Goal: Task Accomplishment & Management: Use online tool/utility

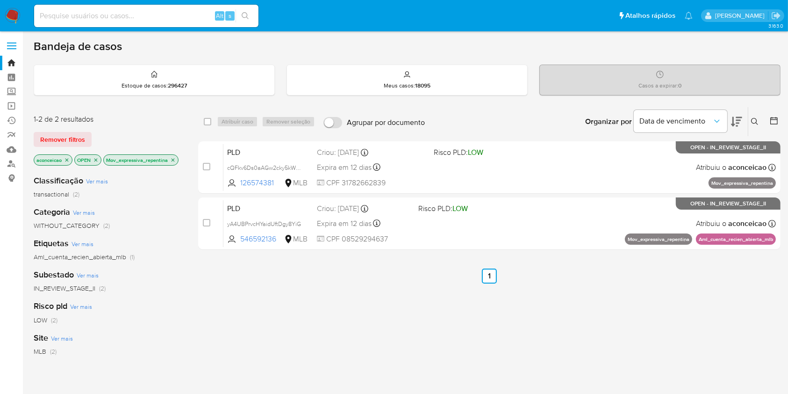
click at [175, 161] on icon "close-filter" at bounding box center [173, 160] width 6 height 6
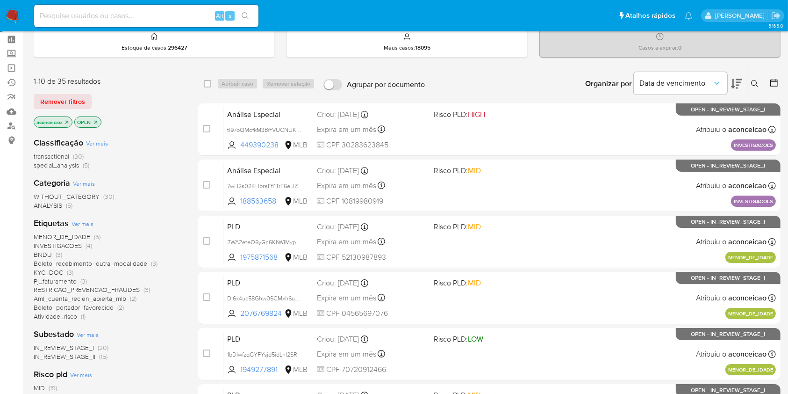
scroll to position [62, 0]
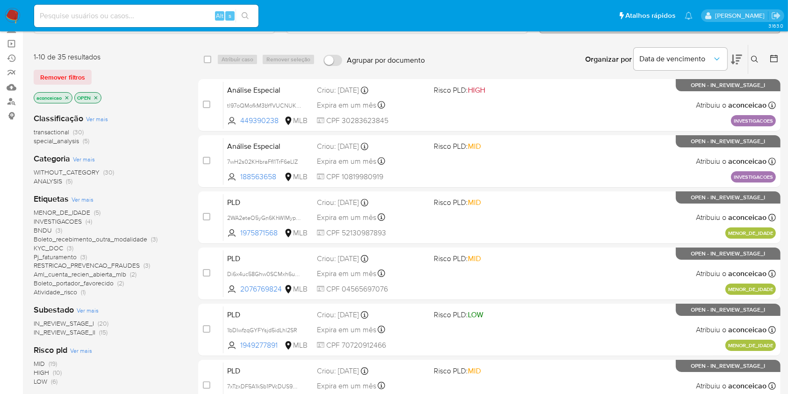
click at [121, 272] on span "Aml_cuenta_recien_abierta_mlb" at bounding box center [80, 273] width 93 height 9
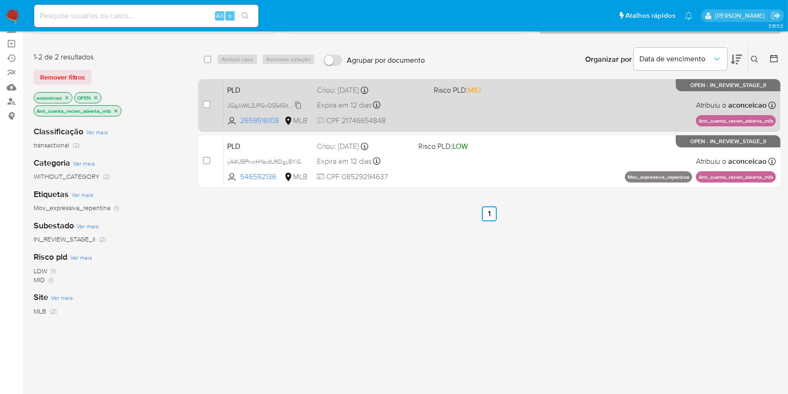
click at [299, 103] on span "JGgJoWL3JPGvO5S45It0gNRp" at bounding box center [266, 105] width 79 height 10
click at [444, 107] on div "PLD JGgJoWL3JPGvO5S45It0gNRp Copiado Copiado 2659516108 MLB Risco PLD: MID Crio…" at bounding box center [499, 104] width 552 height 47
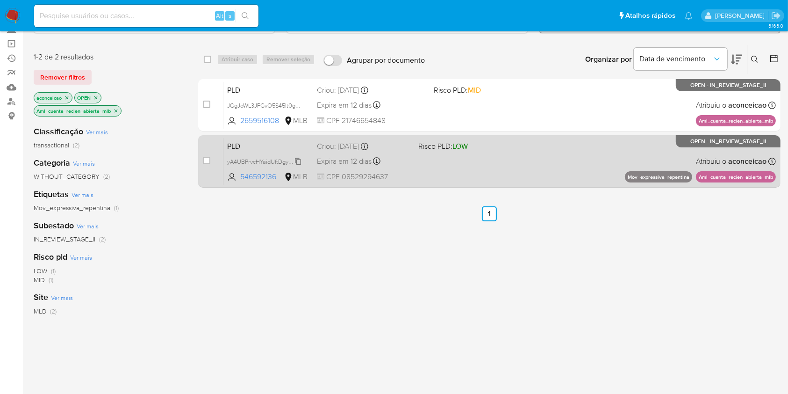
click at [299, 161] on span "yA4UBPrvcHYaidUftDgy8YiG" at bounding box center [264, 161] width 74 height 10
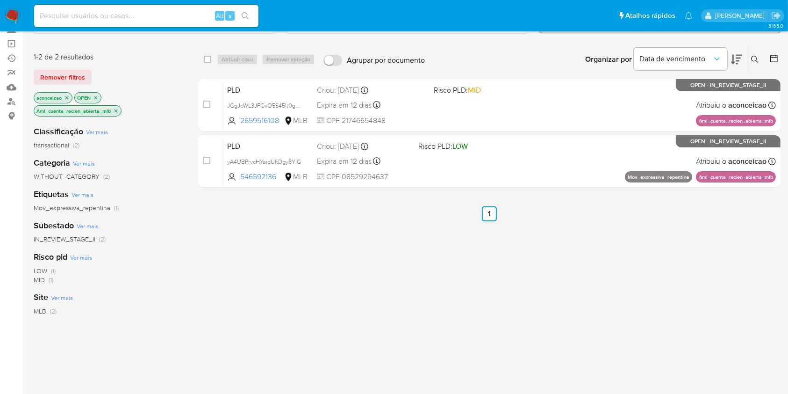
click at [115, 108] on icon "close-filter" at bounding box center [116, 111] width 6 height 6
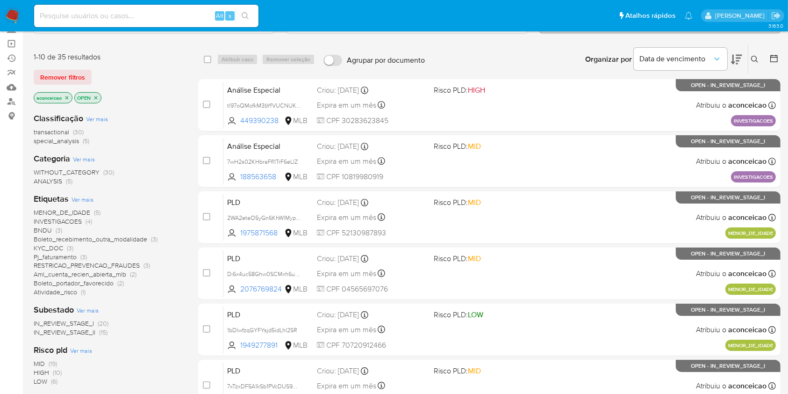
click at [70, 292] on span "Atividade_risco" at bounding box center [55, 291] width 43 height 9
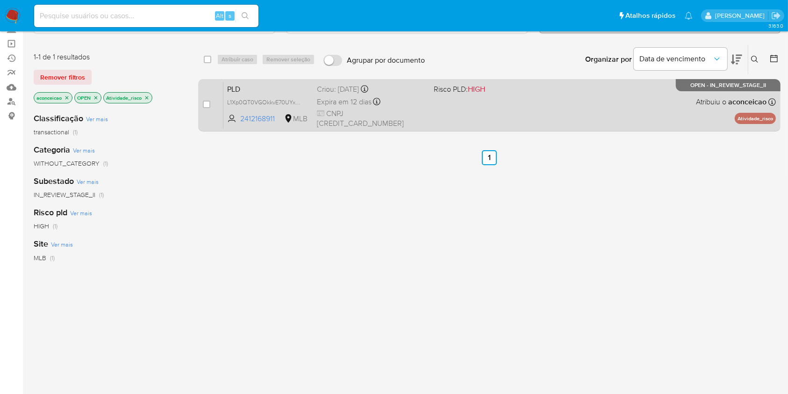
click at [430, 101] on div "PLD L1Xp0QT0VGOkkvE70UYxknoK 2412168911 MLB Risco PLD: HIGH Criou: 12/09/2025 C…" at bounding box center [499, 104] width 552 height 47
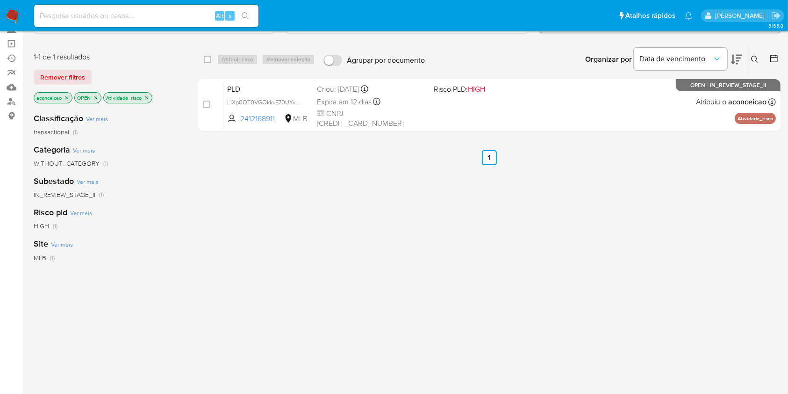
click at [148, 95] on icon "close-filter" at bounding box center [147, 98] width 6 height 6
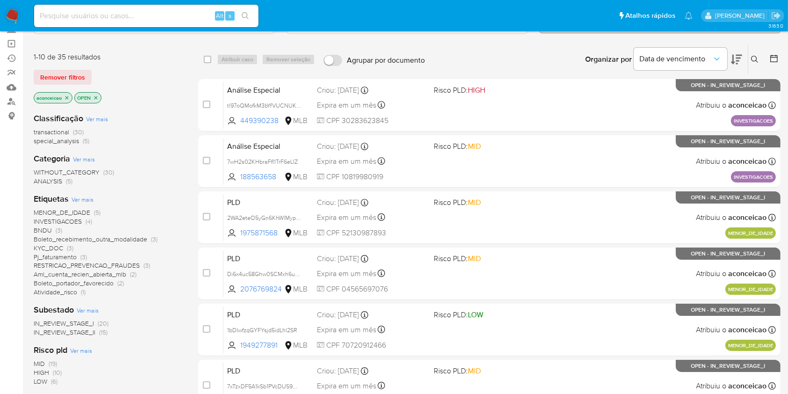
click at [56, 245] on span "KYC_DOC" at bounding box center [48, 247] width 29 height 9
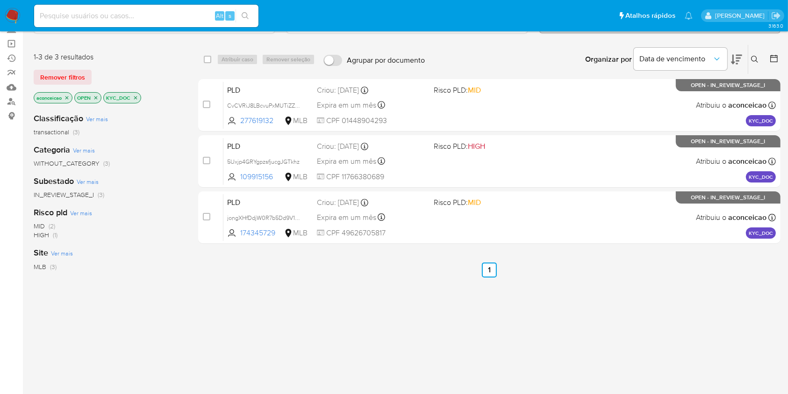
click at [134, 99] on icon "close-filter" at bounding box center [136, 98] width 6 height 6
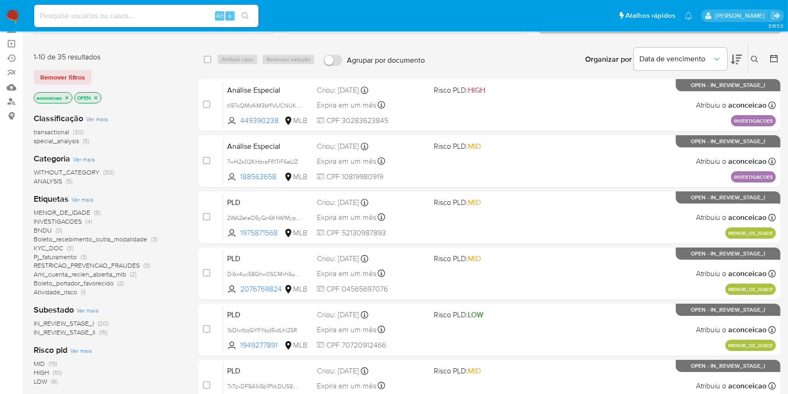
click at [79, 220] on span "INVESTIGACOES" at bounding box center [58, 220] width 48 height 9
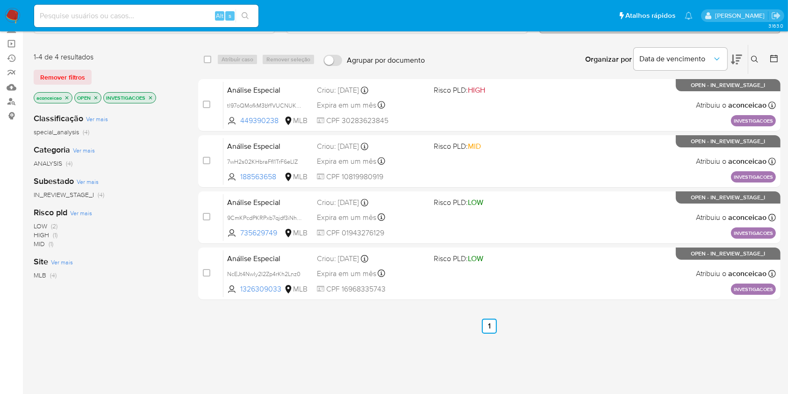
click at [149, 95] on icon "close-filter" at bounding box center [151, 98] width 6 height 6
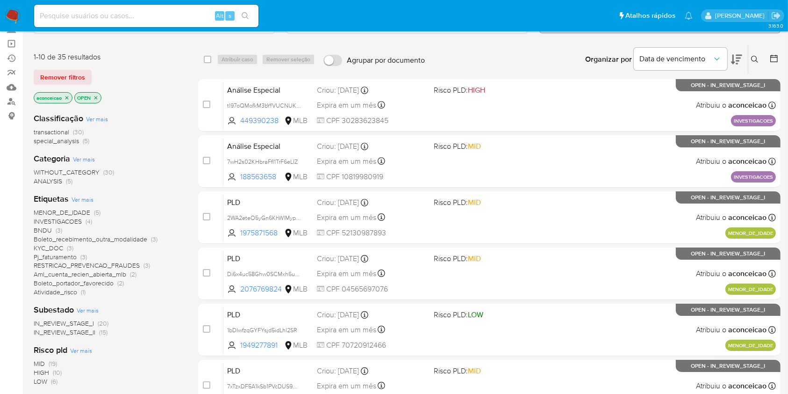
click at [737, 58] on icon at bounding box center [736, 59] width 11 height 11
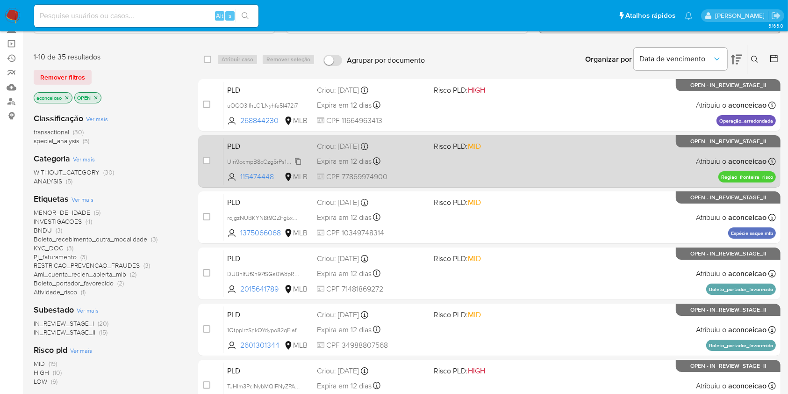
click at [299, 157] on span "UIri9ocmpB8cCzg5rPs1hlQK" at bounding box center [263, 161] width 72 height 10
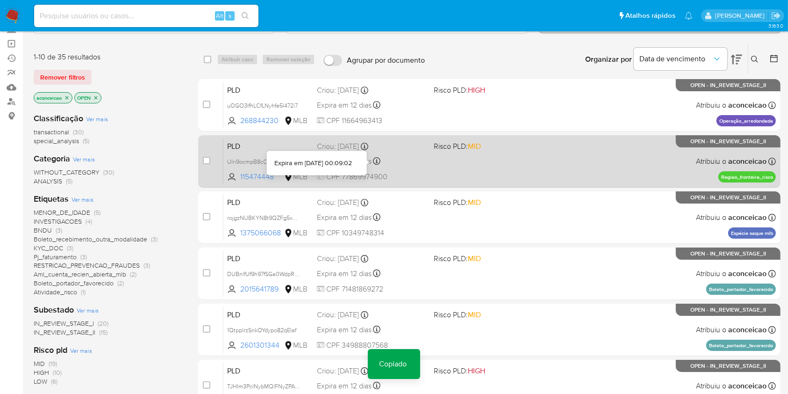
click at [420, 159] on div "Expira em 12 dias Expira em 27/10/2025 00:09:02" at bounding box center [371, 161] width 109 height 13
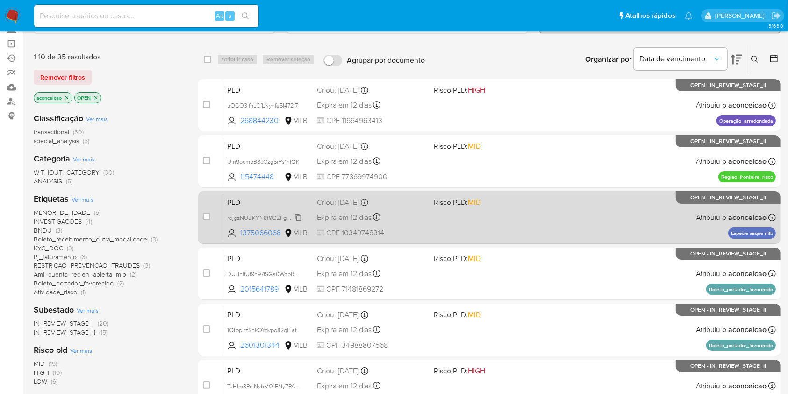
click at [296, 217] on span "rojgzNUBKYN8t9QZFg5xmygo" at bounding box center [266, 217] width 79 height 10
click at [380, 230] on span "CPF 10349748314" at bounding box center [371, 233] width 109 height 10
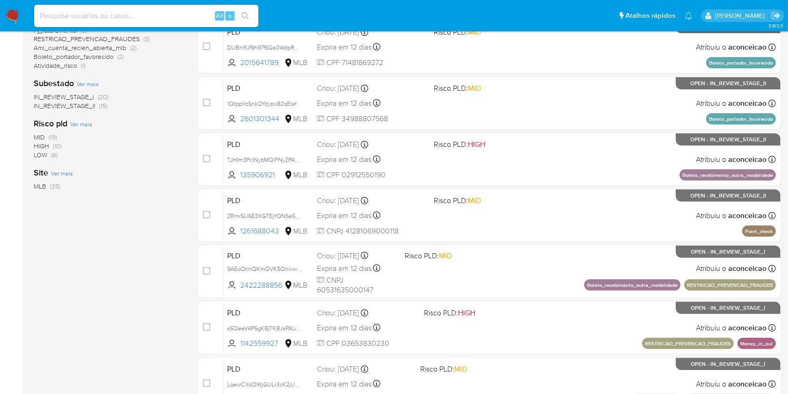
scroll to position [311, 0]
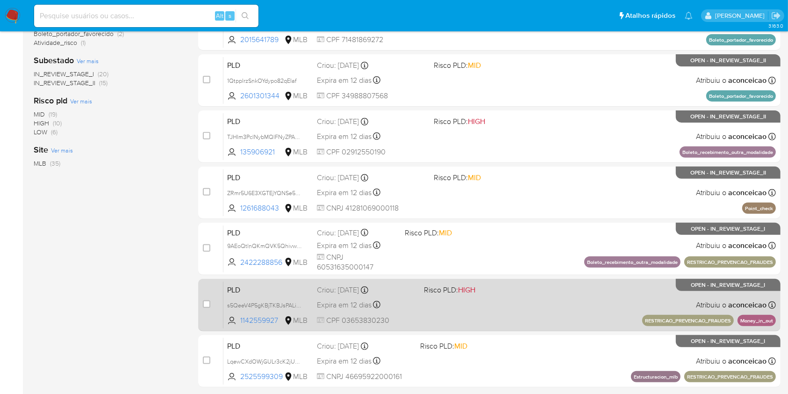
click at [553, 315] on div "PLD s5QeeV4P5gKBjTKBJsPALiKV 1142559927 MLB Risco PLD: HIGH Criou: 12/09/2025 C…" at bounding box center [499, 304] width 552 height 47
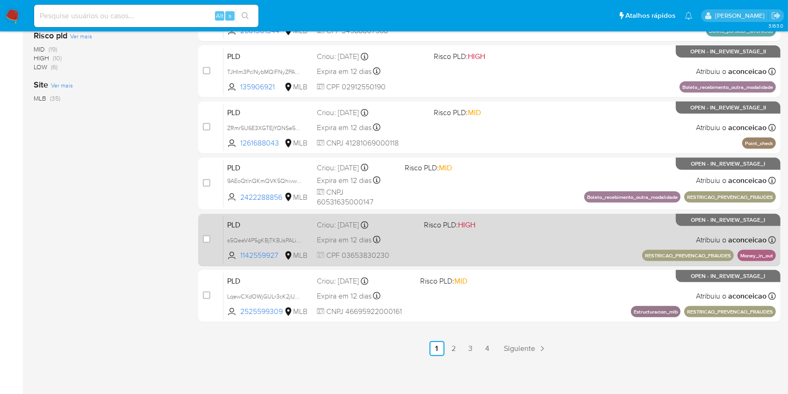
scroll to position [378, 0]
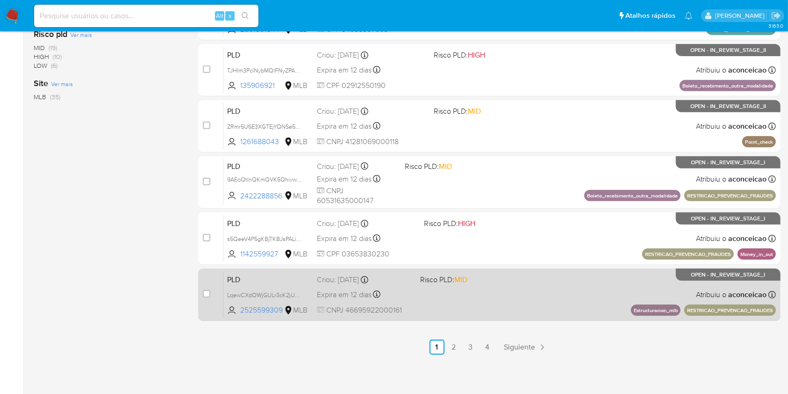
click at [445, 301] on div "PLD LqewCXdOWjGULr3cK2jUpQSg 2525599309 MLB Risco PLD: MID Criou: 12/09/2025 Cr…" at bounding box center [499, 294] width 552 height 47
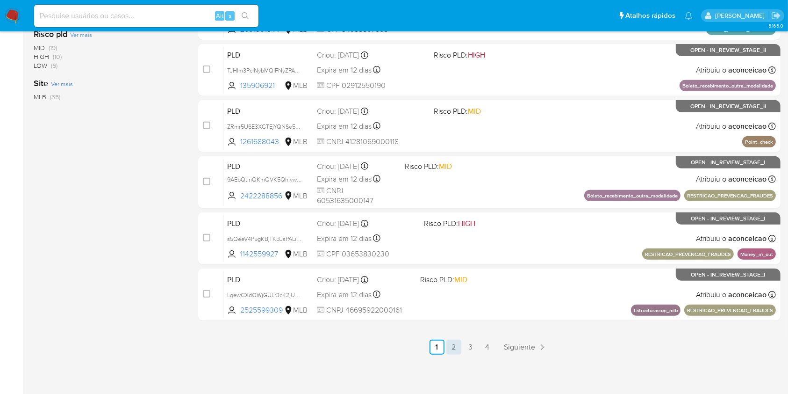
click at [454, 347] on link "2" at bounding box center [453, 346] width 15 height 15
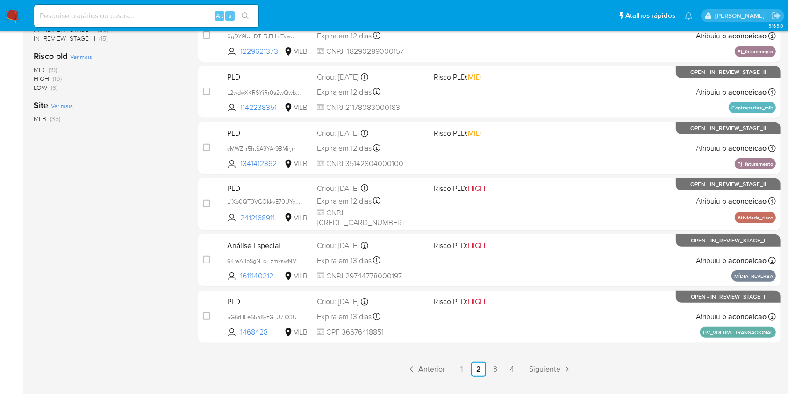
scroll to position [374, 0]
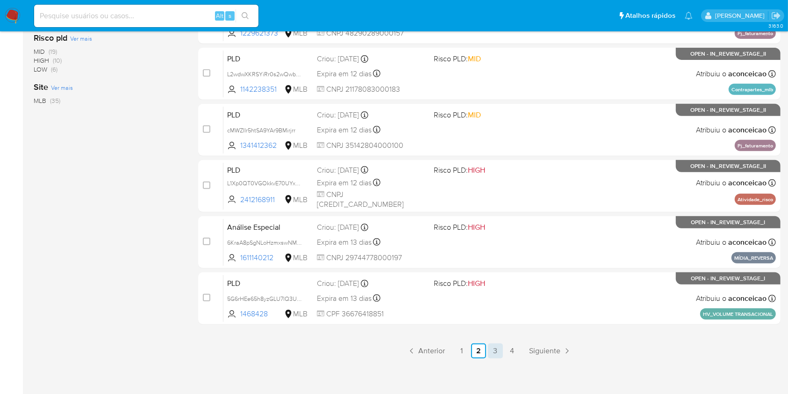
click at [490, 346] on link "3" at bounding box center [495, 350] width 15 height 15
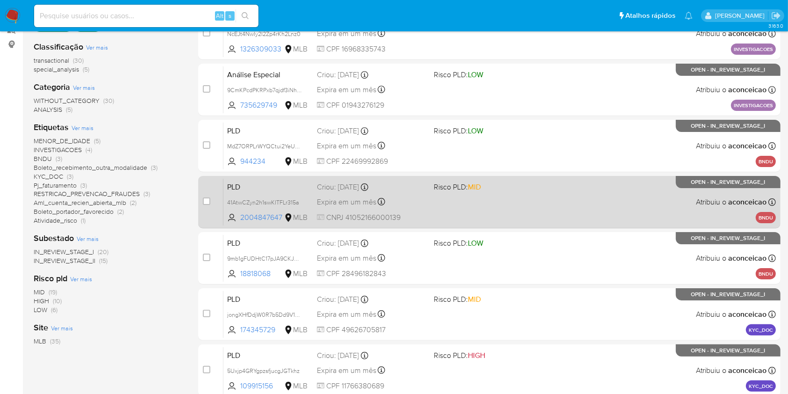
scroll to position [249, 0]
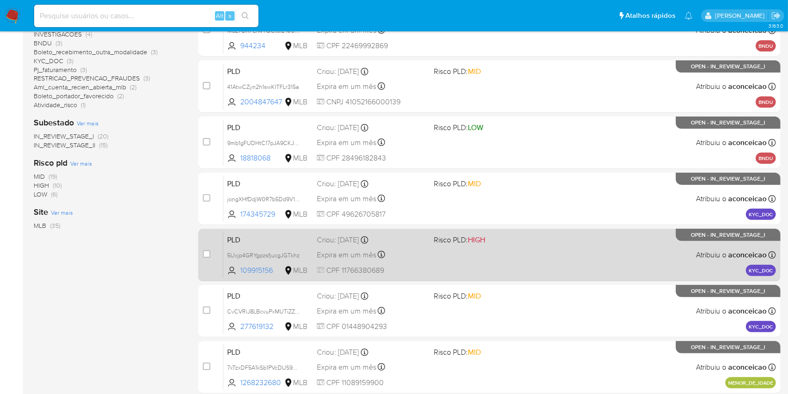
click at [503, 270] on div "PLD 5Uxjp4GRYgpzsfjucgJGTkhz 109915156 MLB Risco PLD: HIGH Criou: 13/10/2025 Cr…" at bounding box center [499, 254] width 552 height 47
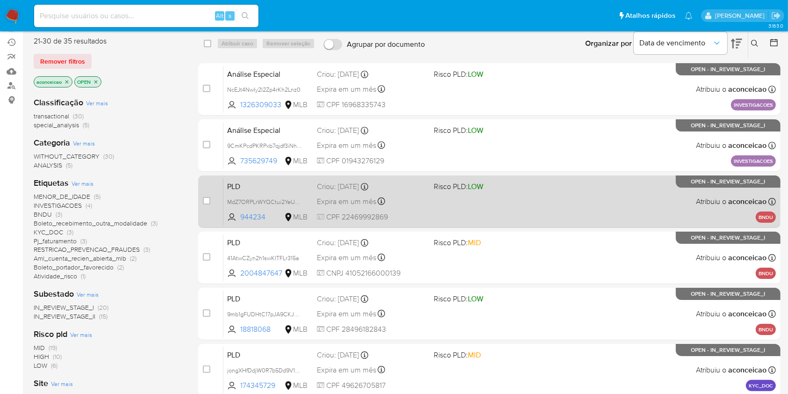
scroll to position [0, 0]
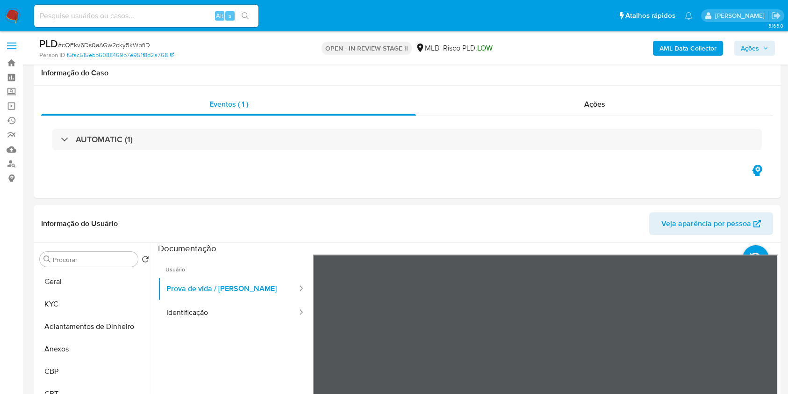
select select "10"
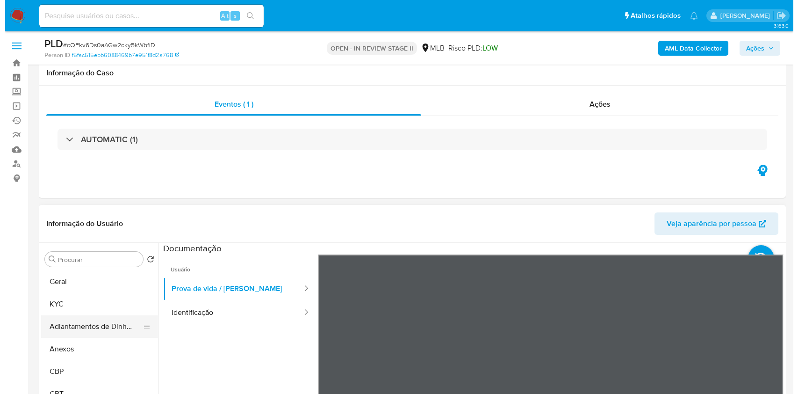
scroll to position [124, 0]
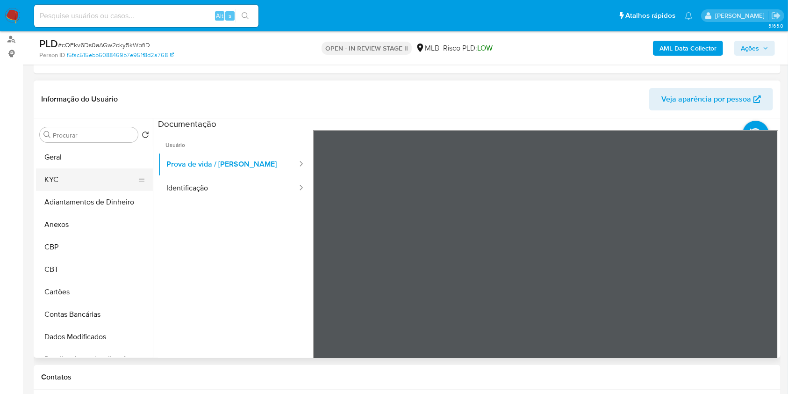
click at [63, 182] on button "KYC" at bounding box center [90, 179] width 109 height 22
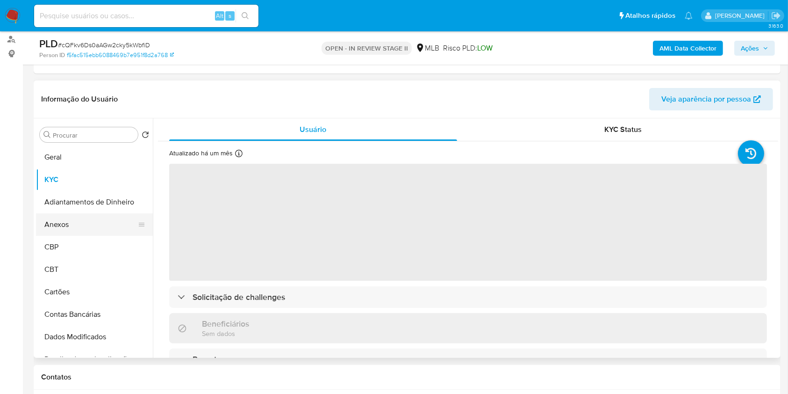
click at [52, 219] on button "Anexos" at bounding box center [90, 224] width 109 height 22
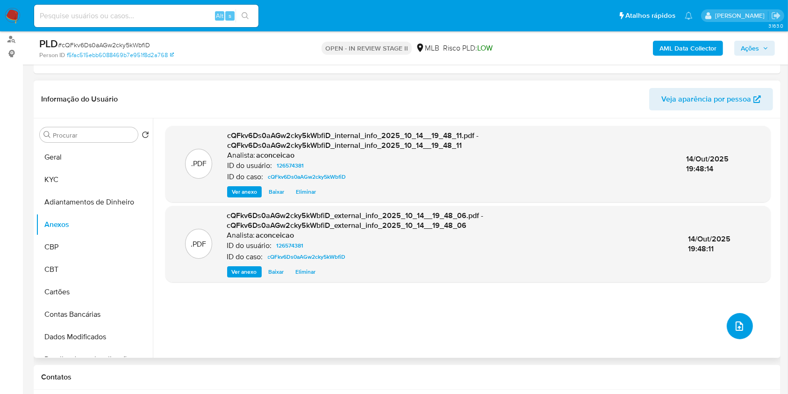
click at [737, 317] on button "upload-file" at bounding box center [740, 326] width 26 height 26
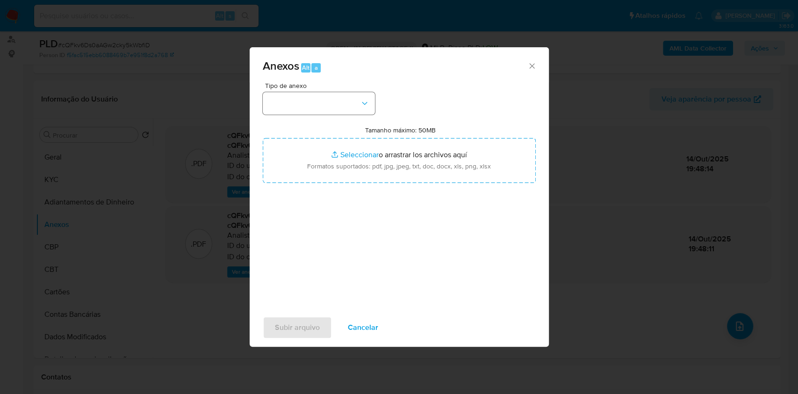
click at [348, 90] on div "Tipo de anexo" at bounding box center [319, 98] width 112 height 32
click at [339, 107] on button "button" at bounding box center [319, 103] width 112 height 22
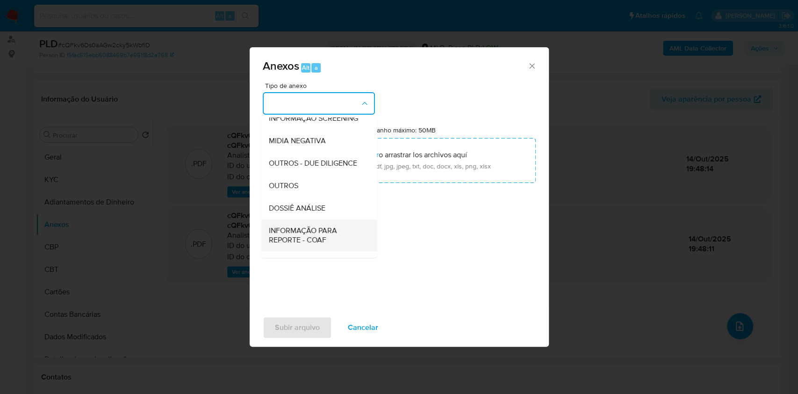
scroll to position [143, 0]
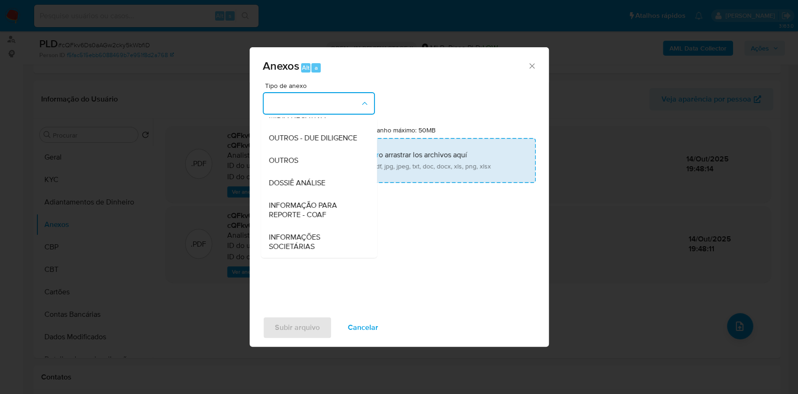
drag, startPoint x: 321, startPoint y: 183, endPoint x: 340, endPoint y: 178, distance: 19.8
click at [322, 183] on span "DOSSIÊ ANÁLISE" at bounding box center [296, 182] width 57 height 9
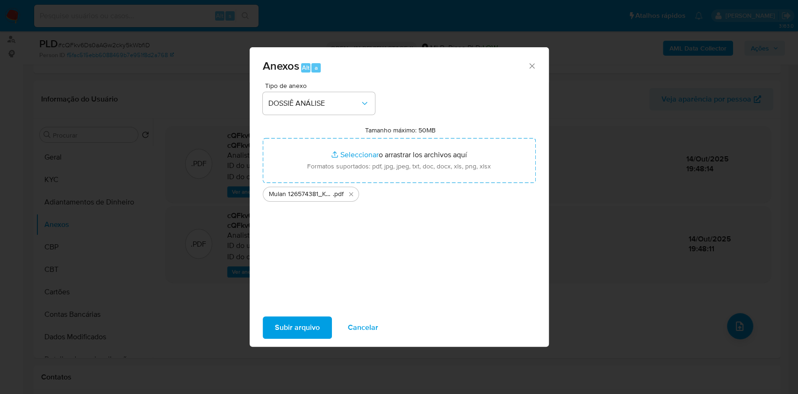
click at [325, 321] on button "Subir arquivo" at bounding box center [297, 327] width 69 height 22
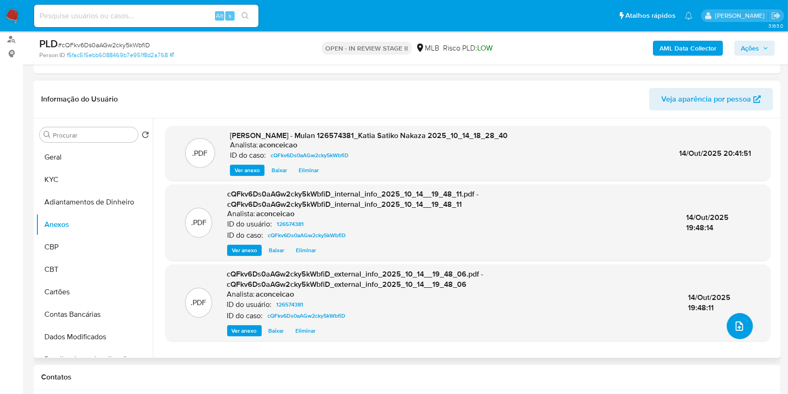
click at [740, 332] on button "upload-file" at bounding box center [740, 326] width 26 height 26
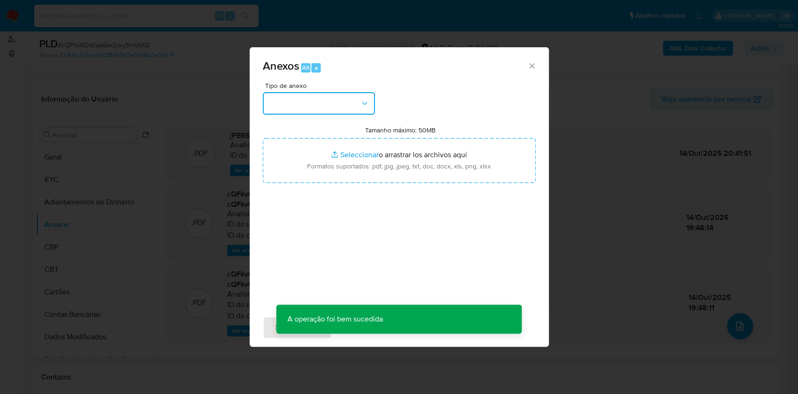
click at [360, 108] on button "button" at bounding box center [319, 103] width 112 height 22
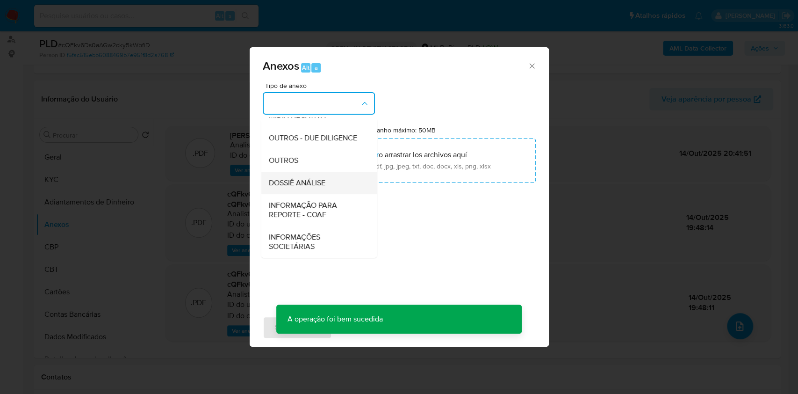
click at [321, 185] on span "DOSSIÊ ANÁLISE" at bounding box center [296, 182] width 57 height 9
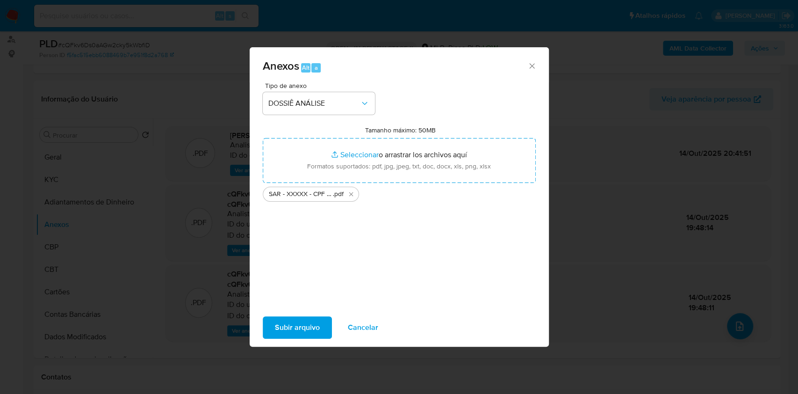
click at [325, 325] on button "Subir arquivo" at bounding box center [297, 327] width 69 height 22
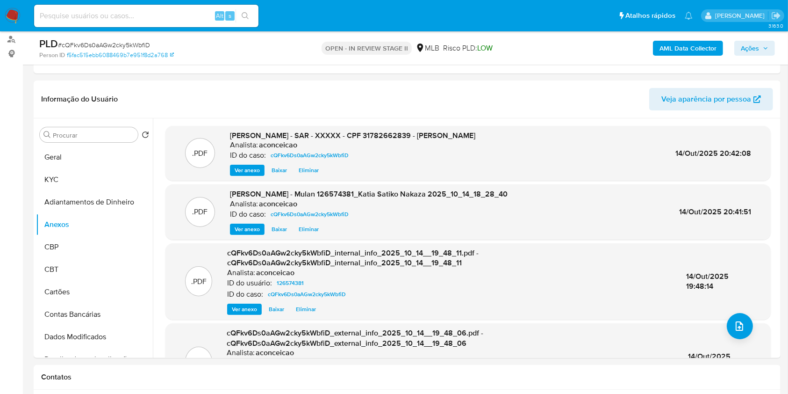
click at [747, 46] on span "Ações" at bounding box center [750, 48] width 18 height 15
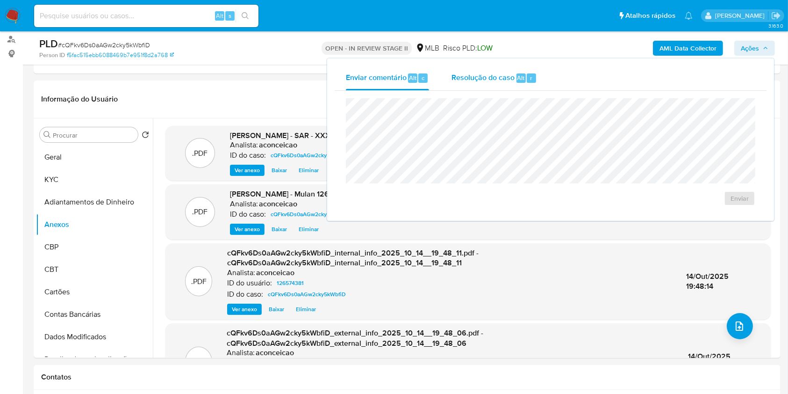
drag, startPoint x: 480, startPoint y: 80, endPoint x: 482, endPoint y: 88, distance: 8.4
click at [482, 88] on div "Resolução do caso Alt r" at bounding box center [494, 78] width 86 height 24
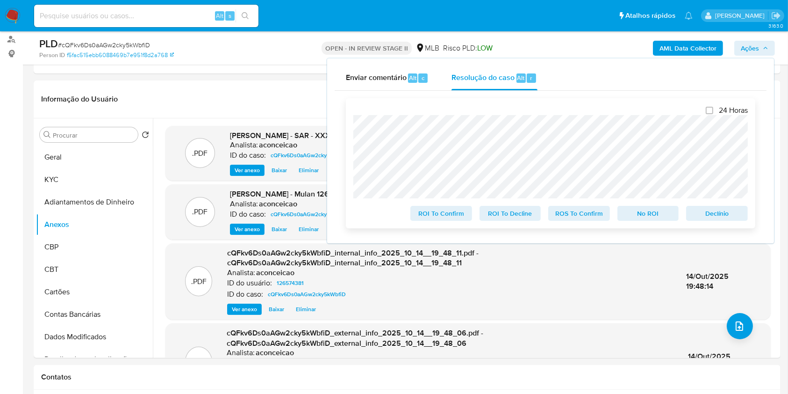
click at [578, 216] on span "ROS To Confirm" at bounding box center [579, 213] width 49 height 13
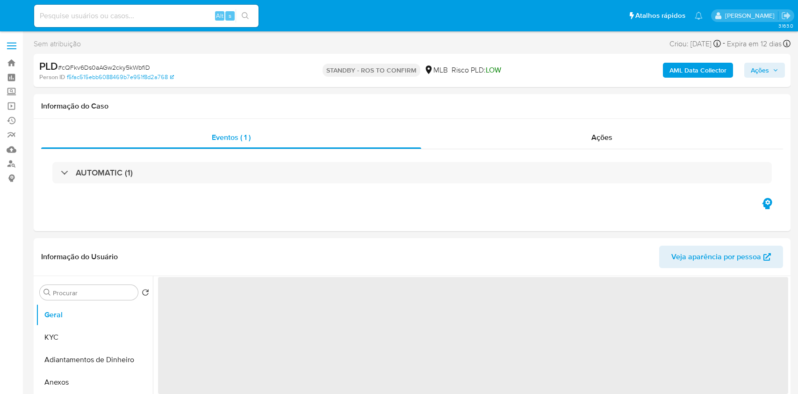
select select "10"
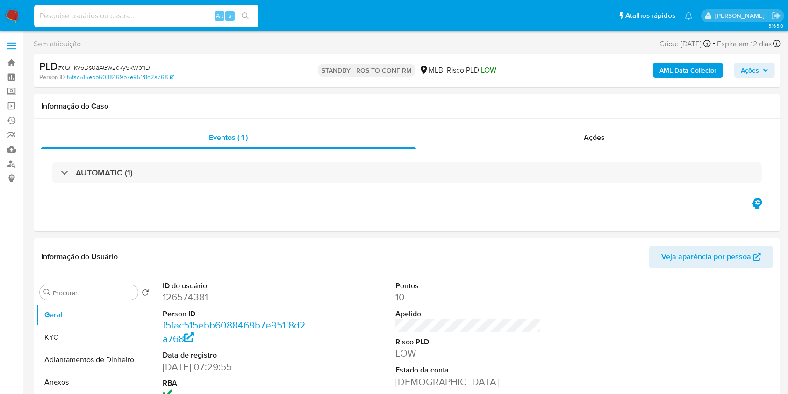
click at [187, 21] on input at bounding box center [146, 16] width 224 height 12
paste input "yA4UBPrvcHYaidUftDgy8YiG"
click at [255, 12] on input "yA4UBPrvcHYaidUftDgy8YiG" at bounding box center [146, 16] width 224 height 12
type input "yA4UBPrvcHYaidUftDgy8YiG"
click at [247, 15] on icon "search-icon" at bounding box center [245, 15] width 7 height 7
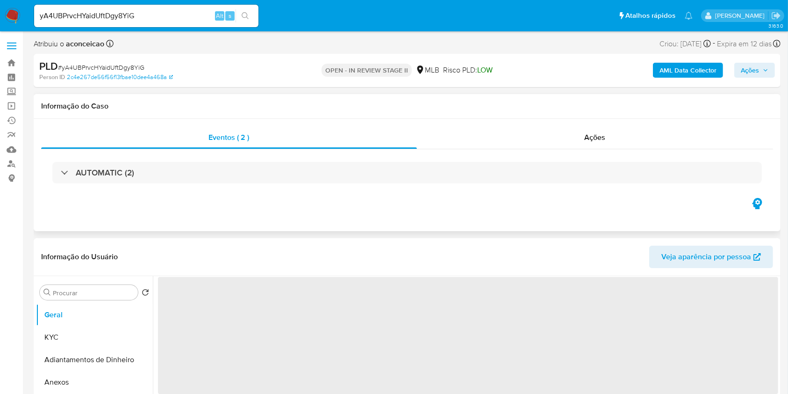
select select "10"
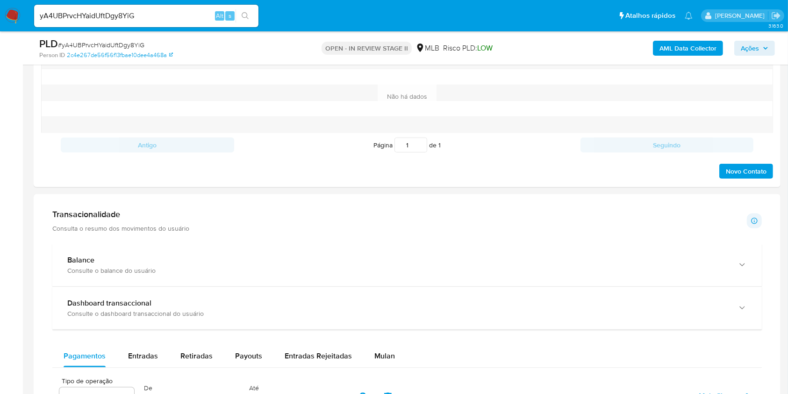
scroll to position [561, 0]
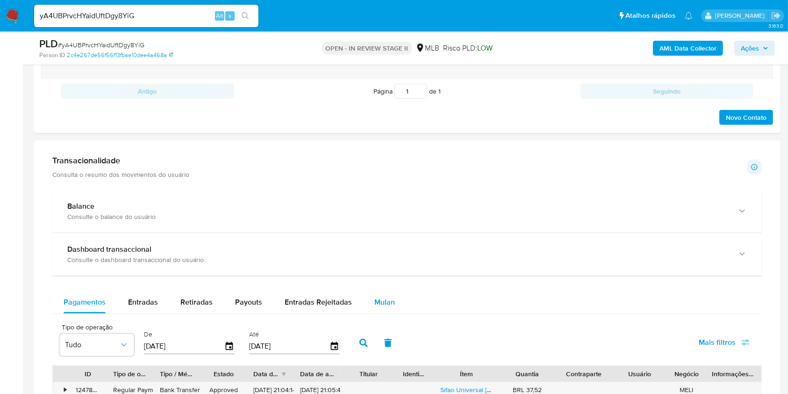
click at [388, 303] on span "Mulan" at bounding box center [384, 301] width 21 height 11
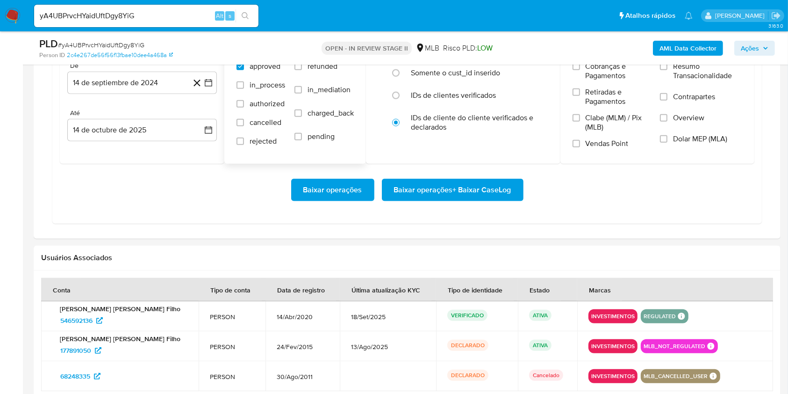
scroll to position [810, 0]
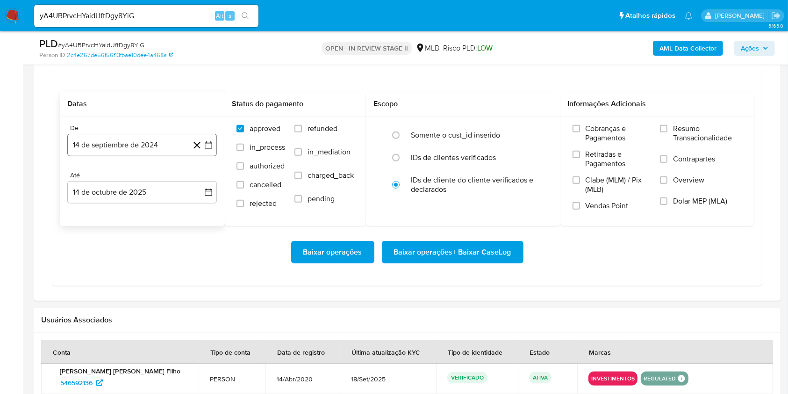
click at [162, 144] on button "14 de septiembre de 2024" at bounding box center [142, 145] width 150 height 22
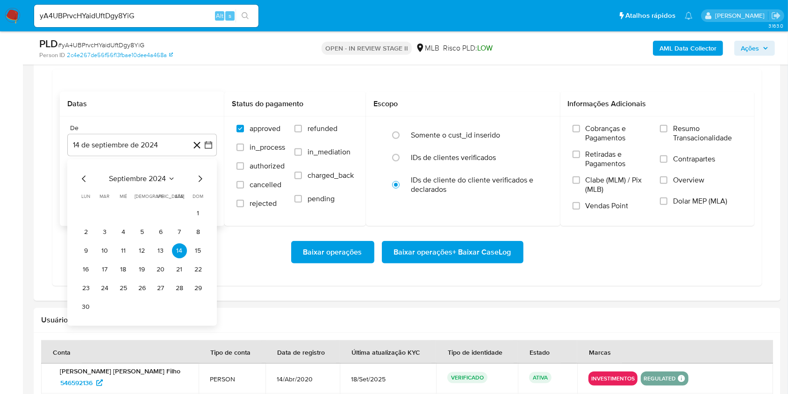
click at [165, 181] on span "septiembre 2024" at bounding box center [137, 178] width 57 height 9
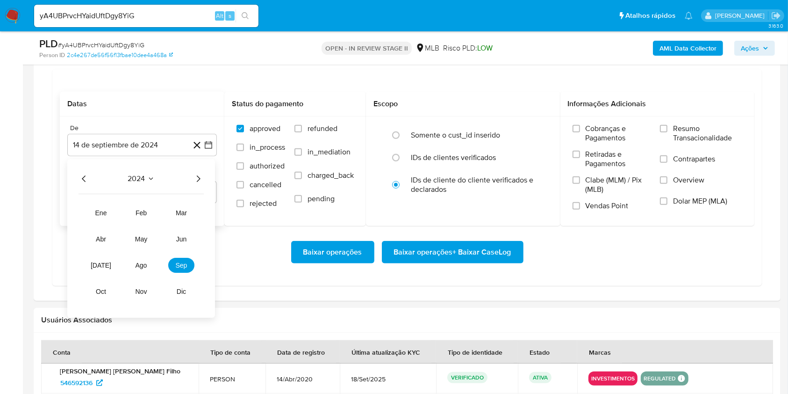
click at [201, 179] on icon "Año siguiente" at bounding box center [198, 178] width 11 height 11
click at [137, 213] on span "feb" at bounding box center [141, 212] width 11 height 7
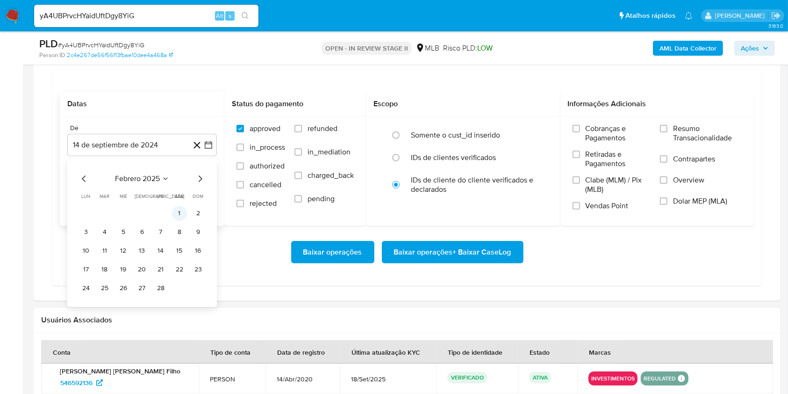
click at [179, 217] on button "1" at bounding box center [179, 213] width 15 height 15
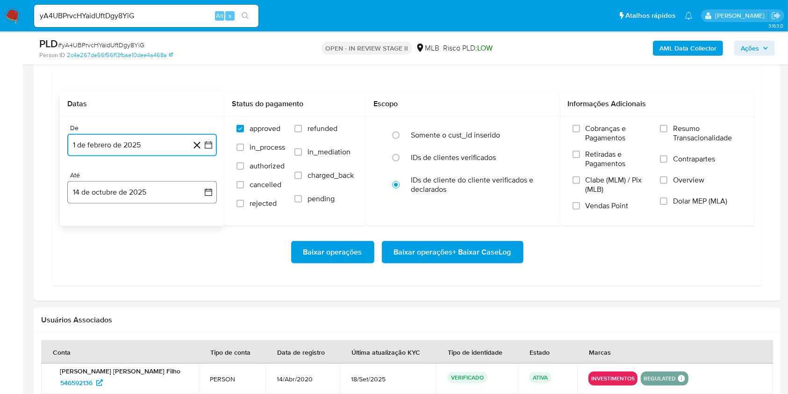
click at [164, 196] on button "14 de octubre de 2025" at bounding box center [142, 192] width 150 height 22
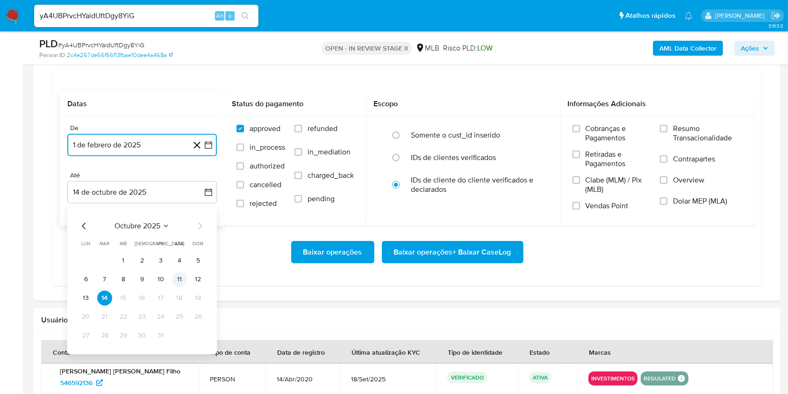
click at [179, 279] on button "11" at bounding box center [179, 279] width 15 height 15
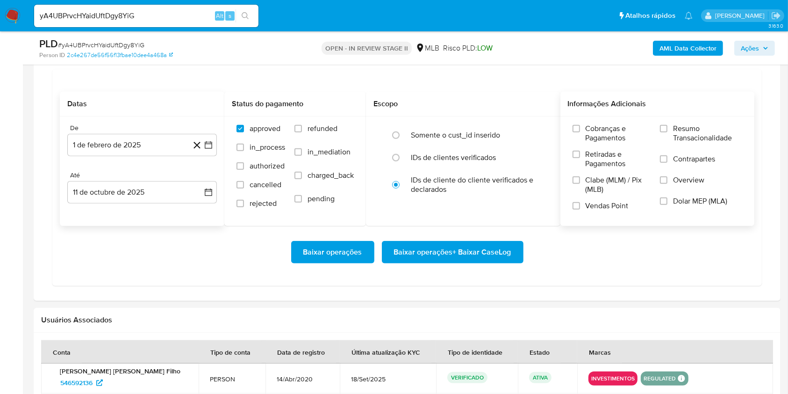
click at [670, 127] on label "Resumo Transacionalidade" at bounding box center [701, 139] width 82 height 30
click at [667, 127] on input "Resumo Transacionalidade" at bounding box center [663, 128] width 7 height 7
click at [467, 242] on span "Baixar operações + Baixar CaseLog" at bounding box center [452, 252] width 117 height 21
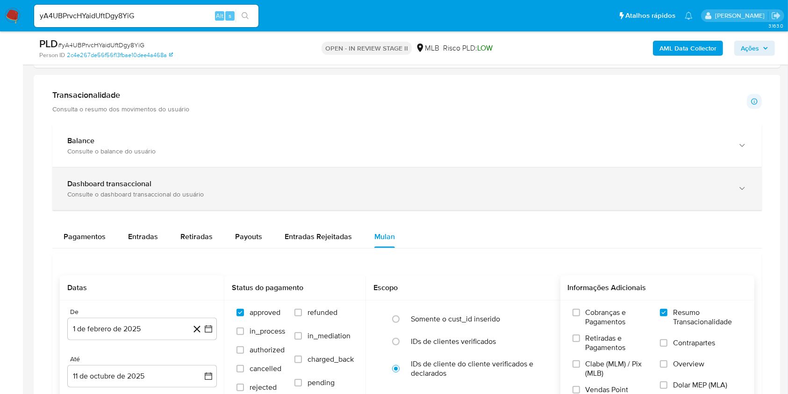
scroll to position [685, 0]
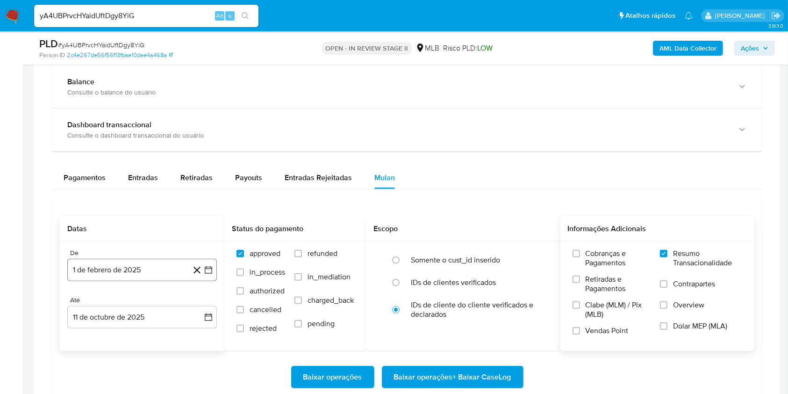
click at [160, 266] on button "1 de febrero de 2025" at bounding box center [142, 269] width 150 height 22
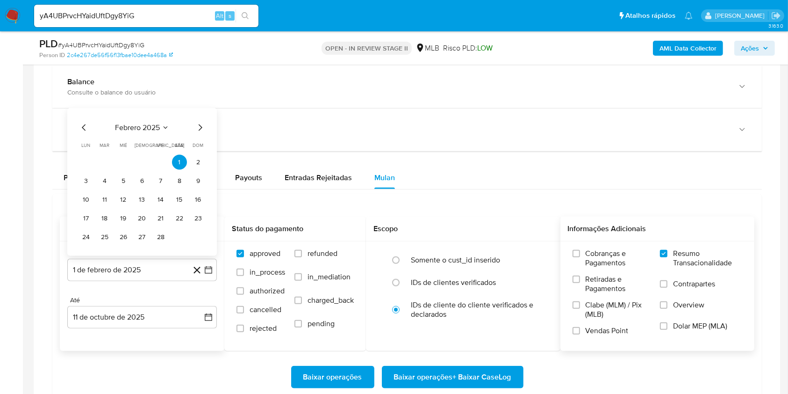
click at [143, 126] on span "febrero 2025" at bounding box center [137, 127] width 45 height 9
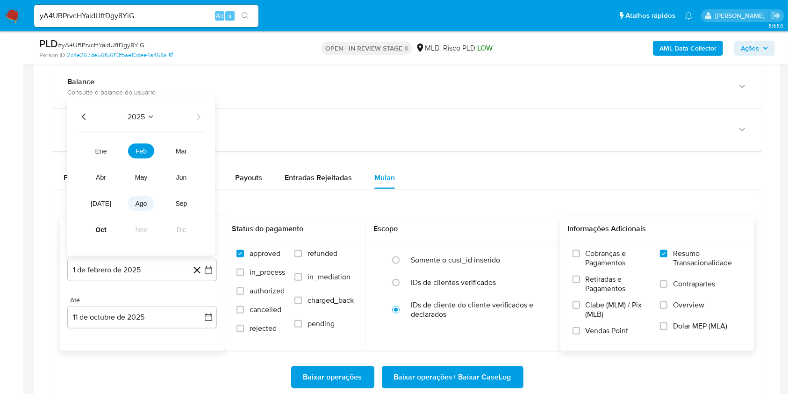
click at [150, 203] on button "ago" at bounding box center [141, 203] width 26 height 15
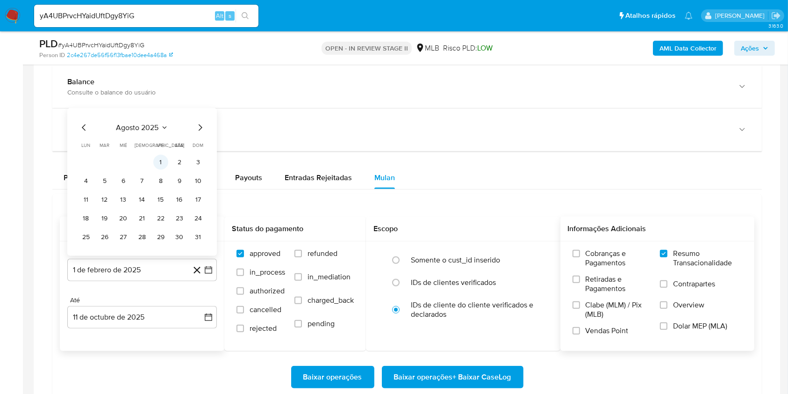
click at [161, 158] on button "1" at bounding box center [160, 162] width 15 height 15
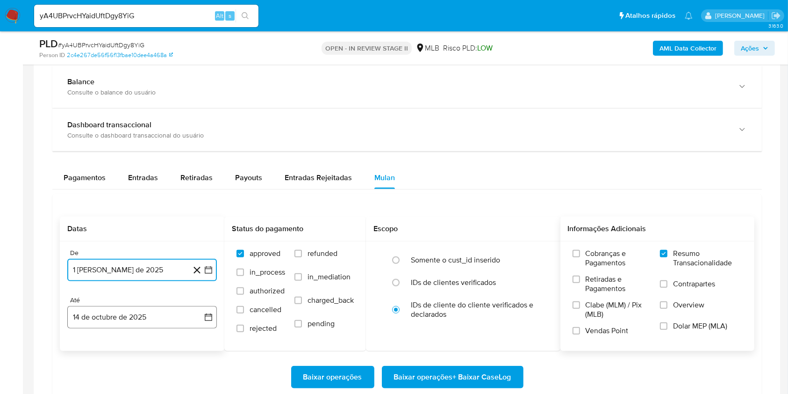
click at [166, 317] on button "14 de octubre de 2025" at bounding box center [142, 317] width 150 height 22
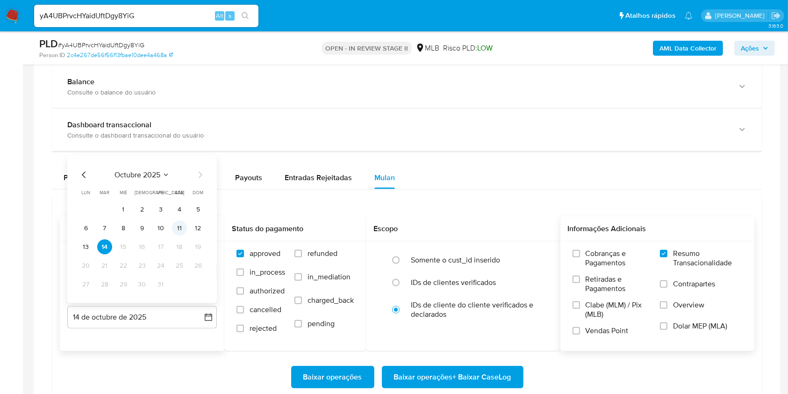
click at [182, 228] on button "11" at bounding box center [179, 228] width 15 height 15
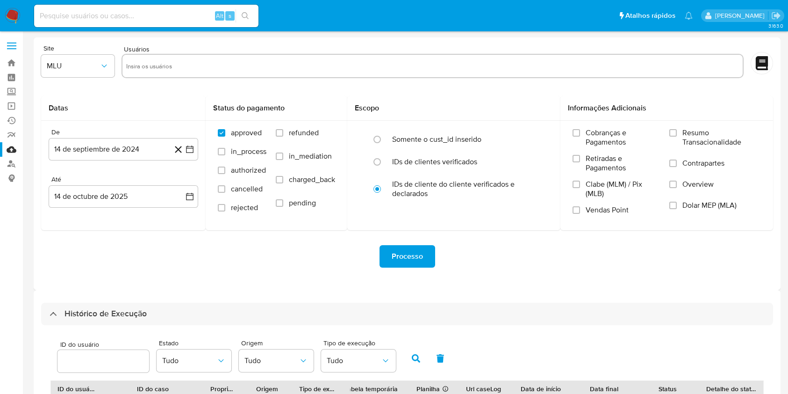
select select "10"
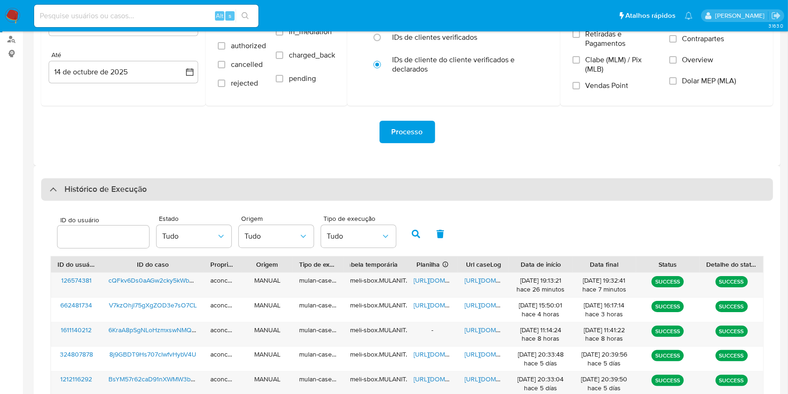
click at [431, 185] on div "Histórico de Execução" at bounding box center [407, 189] width 732 height 22
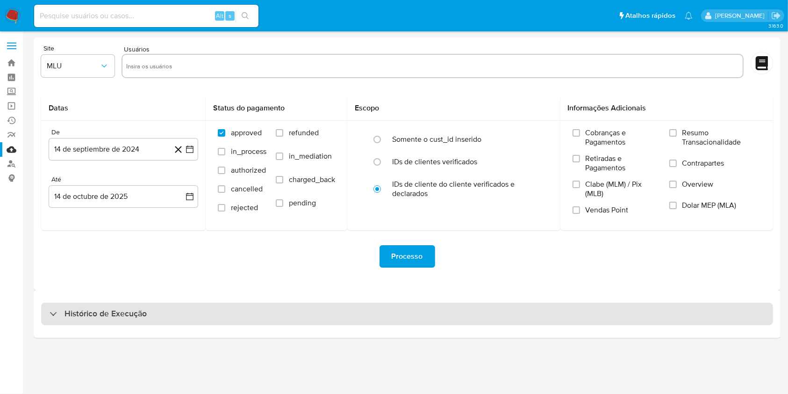
scroll to position [0, 0]
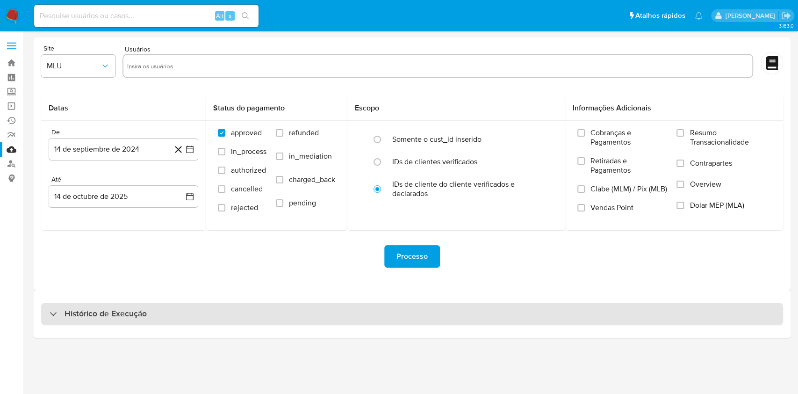
click at [423, 310] on div "Histórico de Execução" at bounding box center [412, 313] width 742 height 22
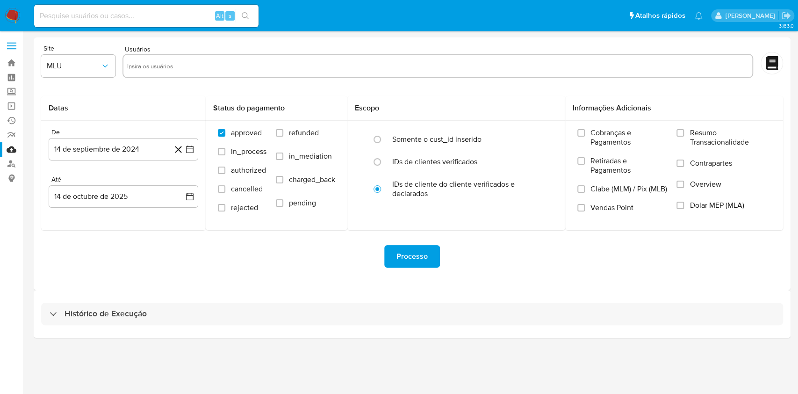
select select "10"
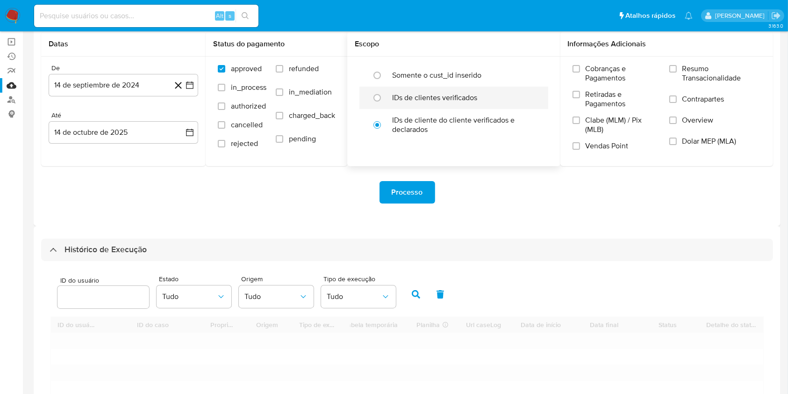
scroll to position [124, 0]
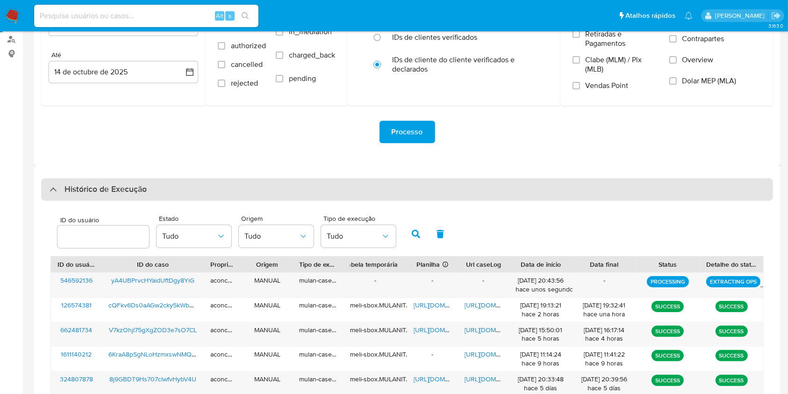
click at [361, 196] on div "Histórico de Execução" at bounding box center [407, 189] width 732 height 22
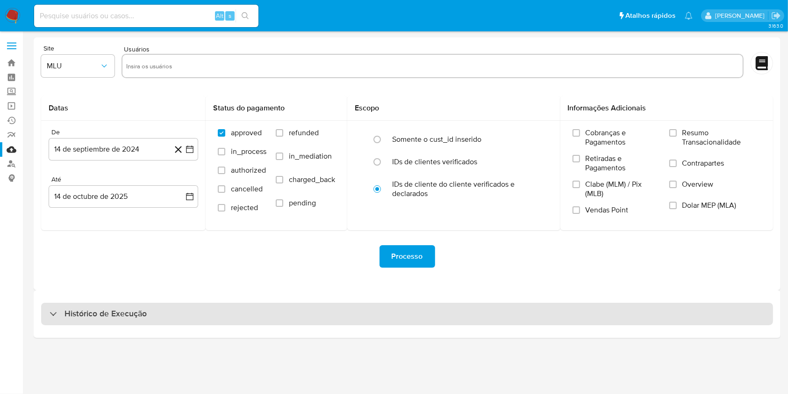
scroll to position [0, 0]
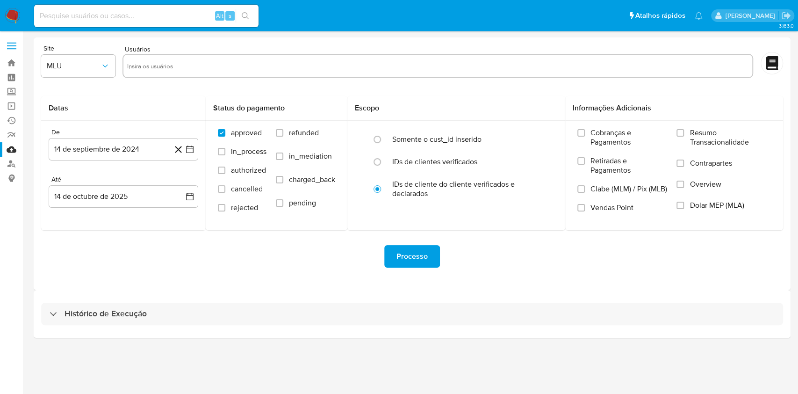
click at [373, 325] on div "Histórico de Execução" at bounding box center [412, 314] width 757 height 48
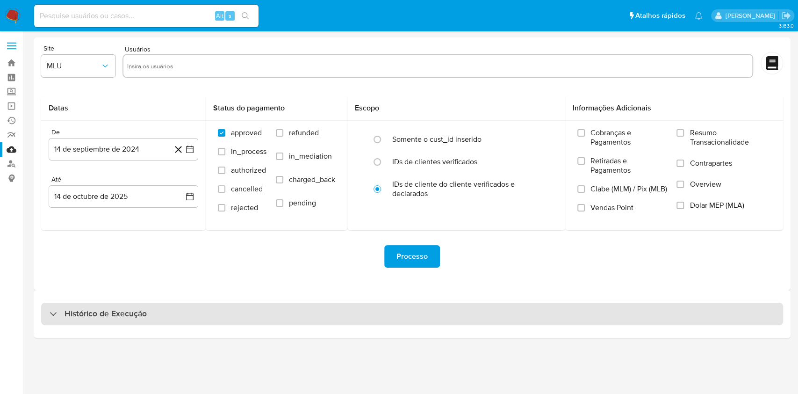
click at [408, 315] on div "Histórico de Execução" at bounding box center [412, 313] width 742 height 22
select select "10"
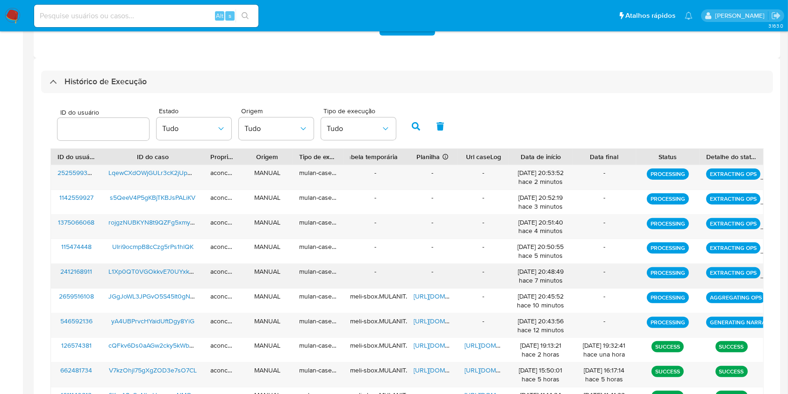
scroll to position [336, 0]
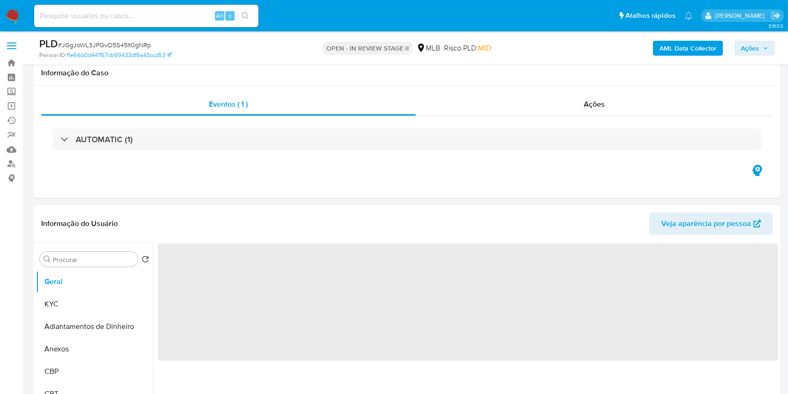
select select "10"
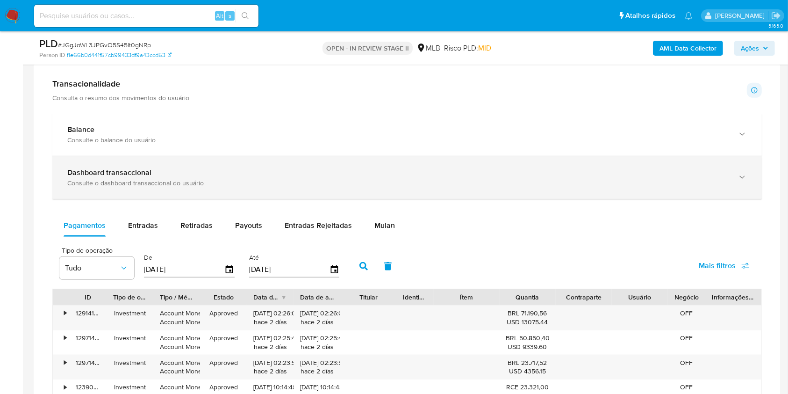
scroll to position [748, 0]
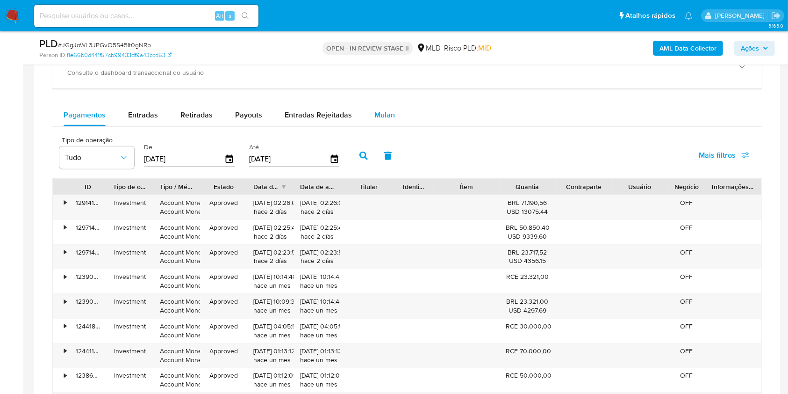
click at [385, 117] on span "Mulan" at bounding box center [384, 114] width 21 height 11
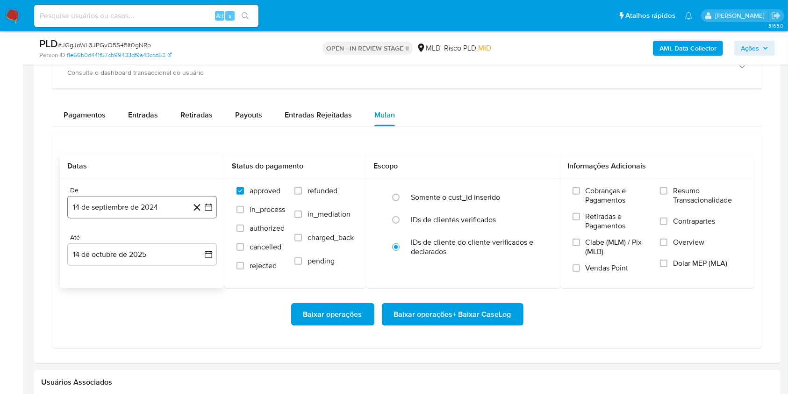
click at [171, 211] on button "14 de septiembre de 2024" at bounding box center [142, 207] width 150 height 22
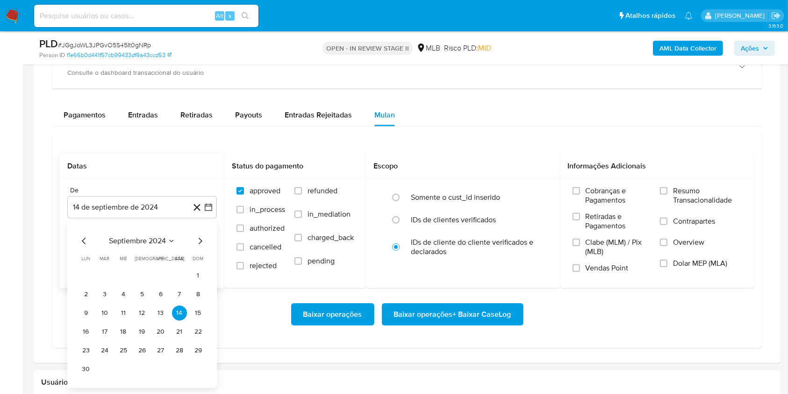
click at [161, 250] on div "septiembre 2024 septiembre 2024 lun lunes mar martes mié miércoles jue jueves v…" at bounding box center [142, 305] width 127 height 141
click at [160, 242] on span "septiembre 2024" at bounding box center [137, 240] width 57 height 9
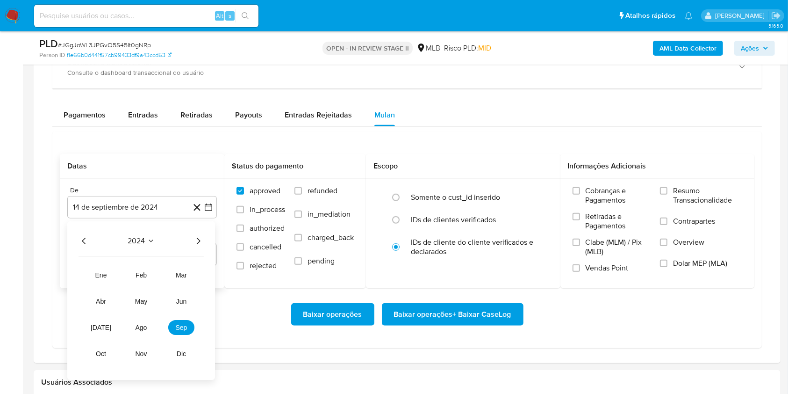
click at [199, 242] on icon "Año siguiente" at bounding box center [198, 240] width 11 height 11
click at [139, 294] on span "ago" at bounding box center [142, 326] width 12 height 7
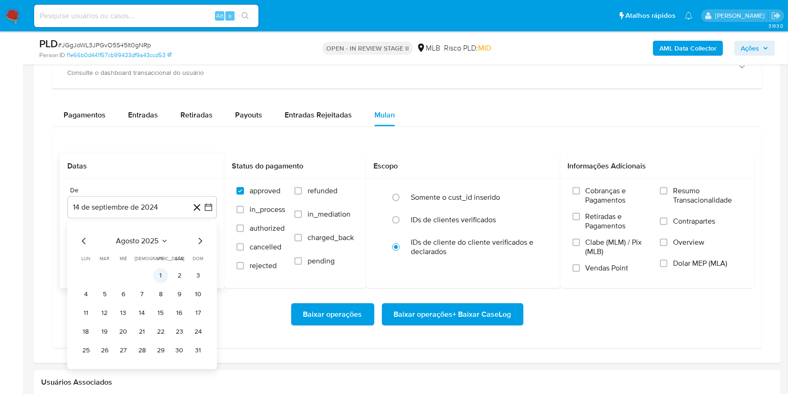
click at [159, 276] on button "1" at bounding box center [160, 275] width 15 height 15
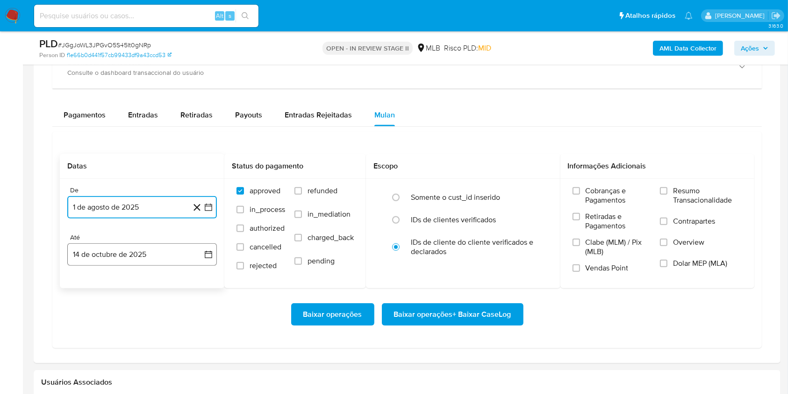
click at [158, 251] on button "14 de octubre de 2025" at bounding box center [142, 254] width 150 height 22
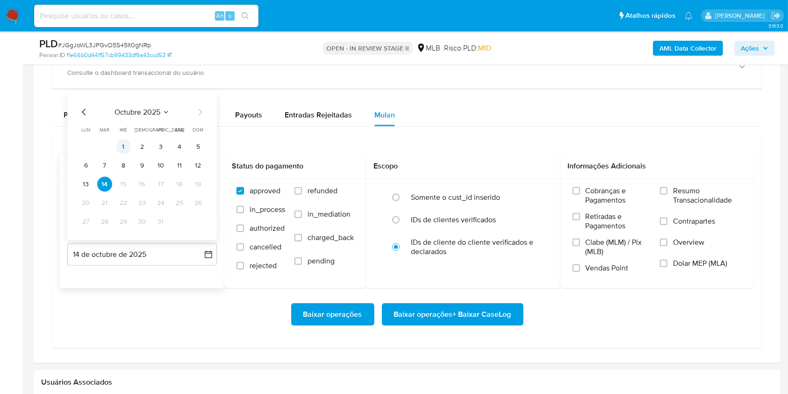
click at [122, 140] on button "1" at bounding box center [123, 146] width 15 height 15
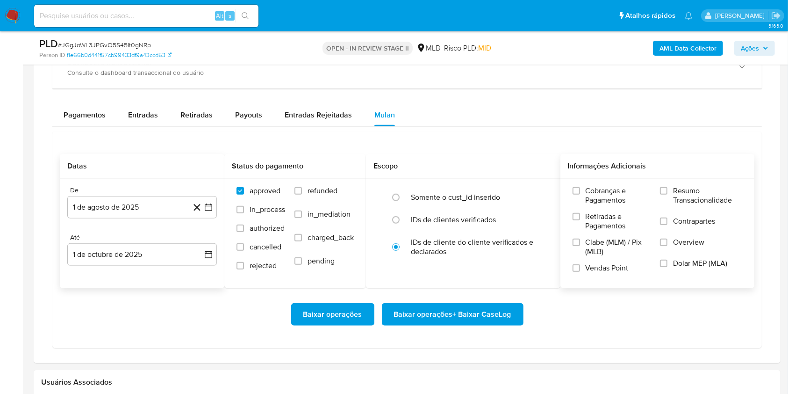
click at [598, 191] on span "Resumo Transacionalidade" at bounding box center [707, 195] width 69 height 19
click at [598, 191] on input "Resumo Transacionalidade" at bounding box center [663, 190] width 7 height 7
click at [488, 294] on span "Baixar operações + Baixar CaseLog" at bounding box center [452, 314] width 117 height 21
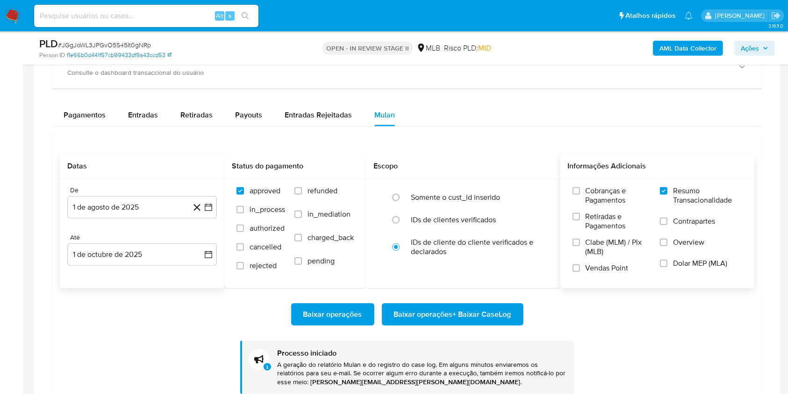
click at [126, 51] on link "f1e66b0d441f57cb99433df9a43ccd53" at bounding box center [119, 55] width 105 height 8
click at [131, 47] on span "# JGgJoWL3JPGvO5S45It0gNRp" at bounding box center [104, 44] width 93 height 9
copy span "JGgJoWL3JPGvO5S45It0gNRp"
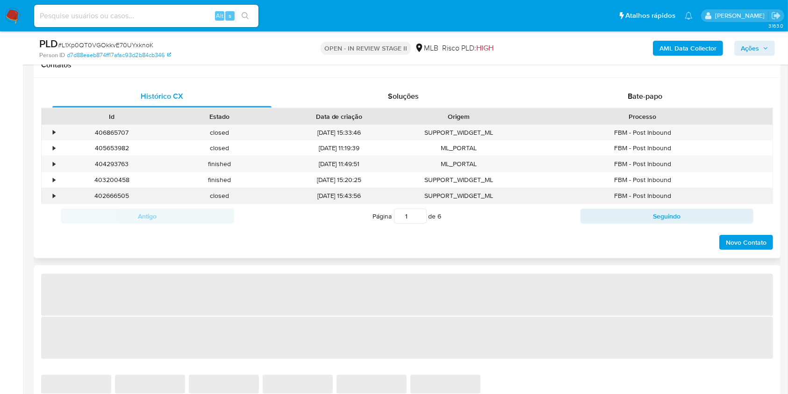
select select "10"
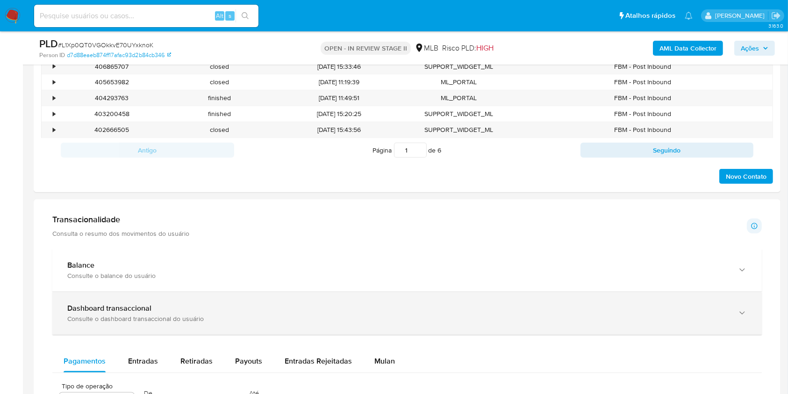
scroll to position [685, 0]
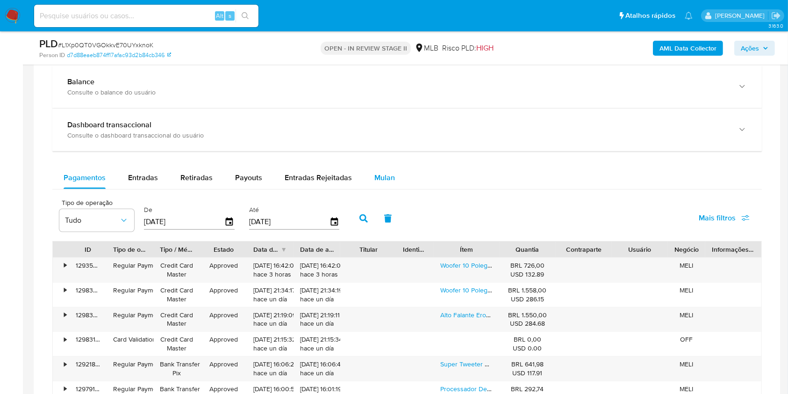
click at [377, 188] on div "Pagamentos Entradas Retiradas Payouts Entradas Rejeitadas Mulan" at bounding box center [406, 177] width 709 height 23
drag, startPoint x: 380, startPoint y: 178, endPoint x: 373, endPoint y: 181, distance: 7.7
click at [380, 178] on span "Mulan" at bounding box center [384, 177] width 21 height 11
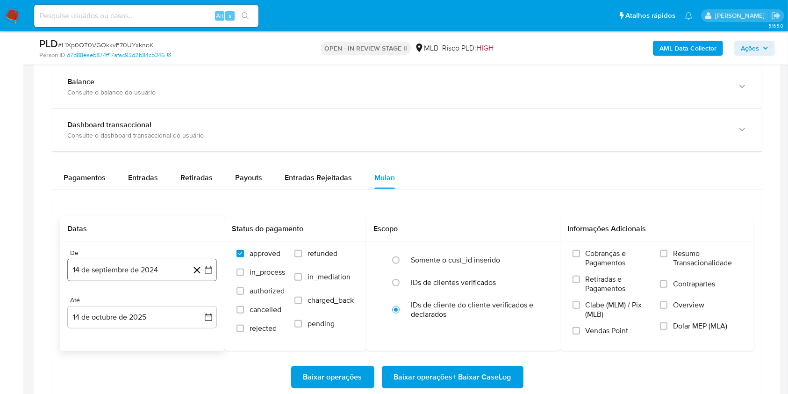
click at [155, 269] on button "14 de septiembre de 2024" at bounding box center [142, 269] width 150 height 22
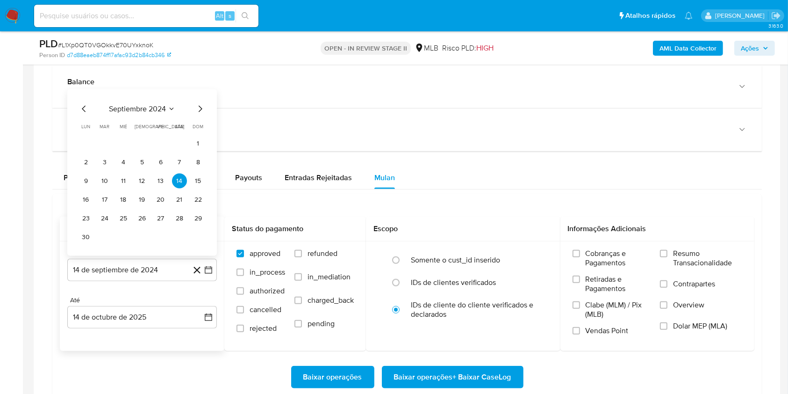
drag, startPoint x: 150, startPoint y: 96, endPoint x: 157, endPoint y: 102, distance: 8.6
click at [150, 96] on div "septiembre 2024 septiembre 2024 lun lunes mar martes mié miércoles jue jueves v…" at bounding box center [142, 172] width 150 height 166
click at [157, 103] on div "septiembre 2024 septiembre 2024 lun lunes mar martes mié miércoles jue jueves v…" at bounding box center [142, 172] width 150 height 166
click at [198, 107] on icon "Mes siguiente" at bounding box center [199, 108] width 11 height 11
click at [166, 126] on icon "Seleccionar mes y año" at bounding box center [165, 127] width 7 height 7
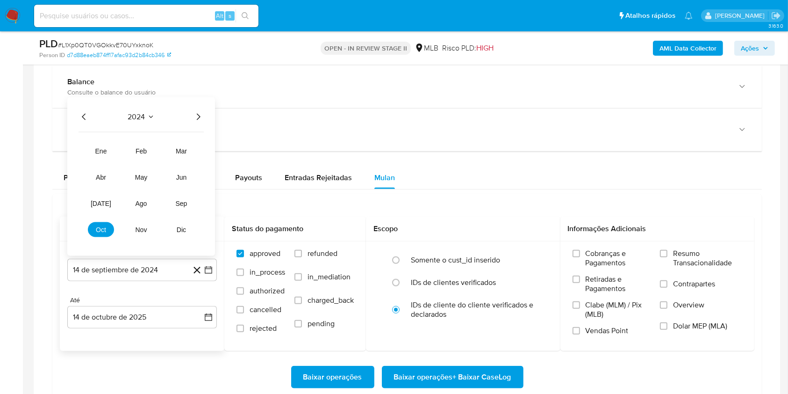
click at [193, 118] on icon "Año siguiente" at bounding box center [198, 116] width 11 height 11
click at [143, 201] on span "ago" at bounding box center [142, 203] width 12 height 7
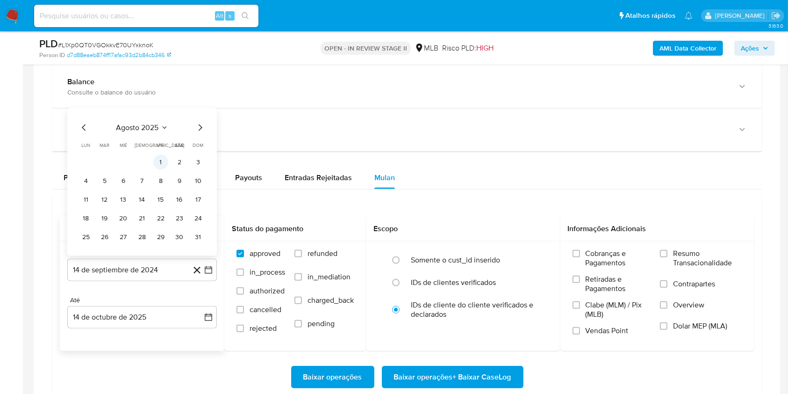
click at [165, 159] on button "1" at bounding box center [160, 162] width 15 height 15
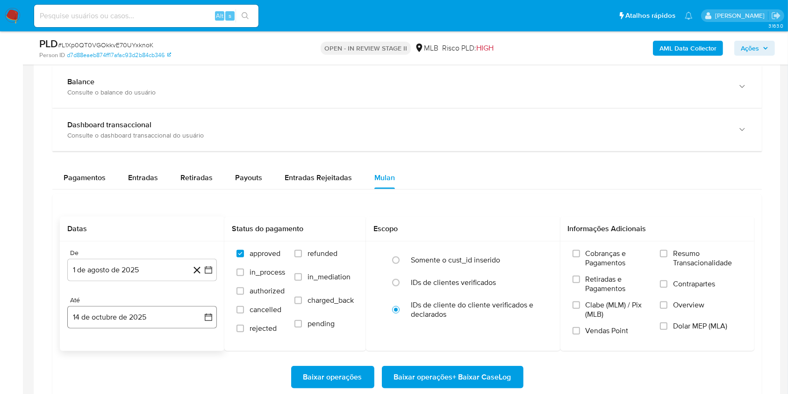
click at [172, 327] on div "De 1 de agosto de 2025 1-08-2025 Até 14 de octubre de 2025 14-10-2025" at bounding box center [142, 295] width 165 height 109
click at [179, 311] on button "14 de octubre de 2025" at bounding box center [142, 317] width 150 height 22
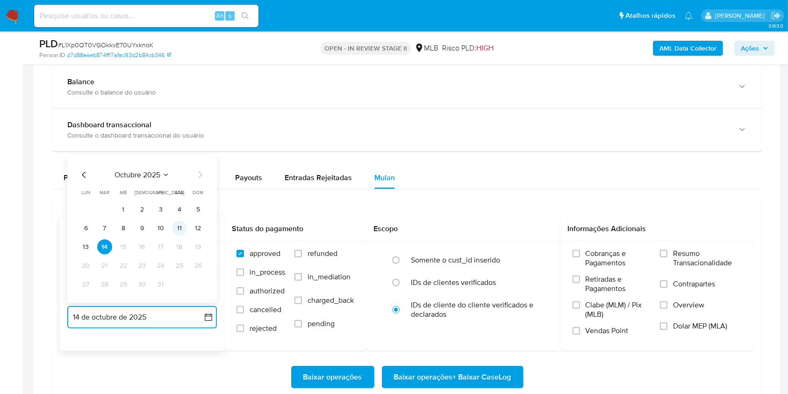
click at [179, 223] on button "11" at bounding box center [179, 228] width 15 height 15
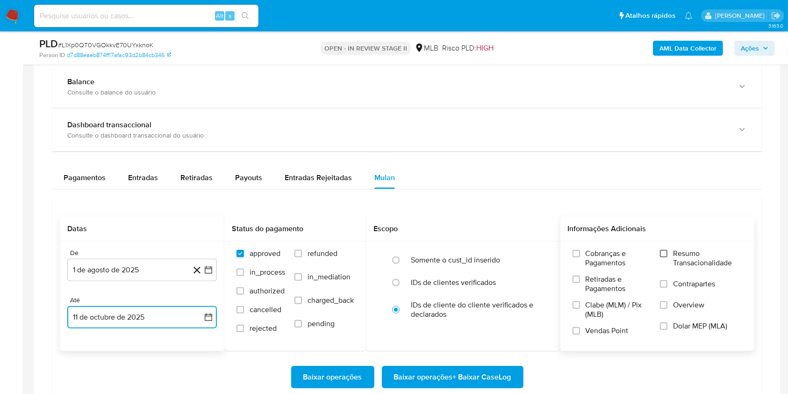
click at [664, 250] on input "Resumo Transacionalidade" at bounding box center [663, 253] width 7 height 7
click at [471, 382] on span "Baixar operações + Baixar CaseLog" at bounding box center [452, 376] width 117 height 21
click at [139, 40] on span "# L1Xp0QT0VGOkkvE70UYxknoK" at bounding box center [105, 44] width 95 height 9
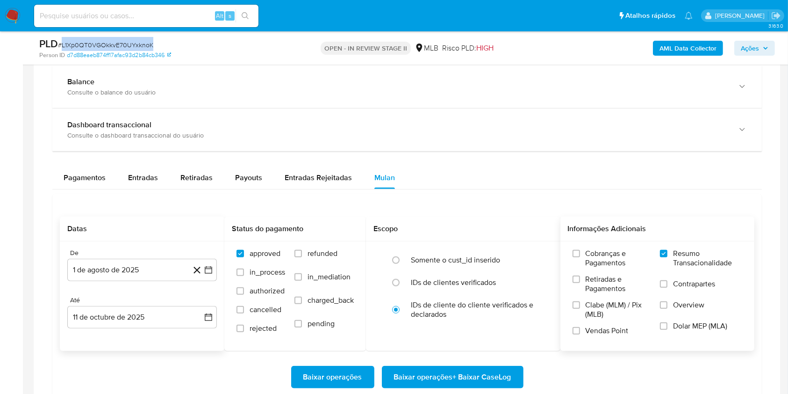
click at [139, 40] on span "# L1Xp0QT0VGOkkvE70UYxknoK" at bounding box center [105, 44] width 95 height 9
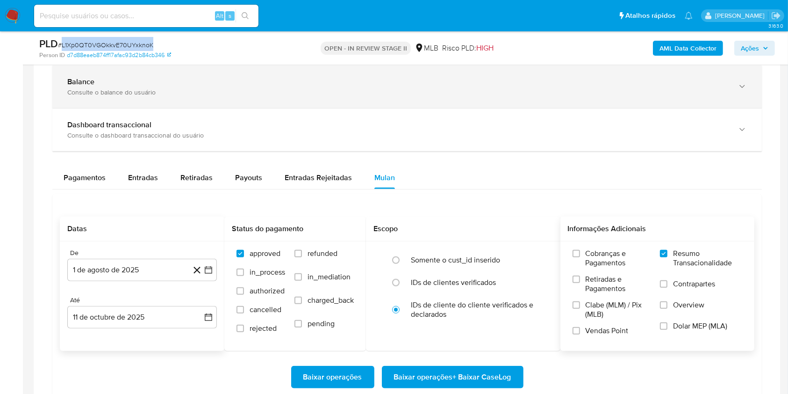
copy span "L1Xp0QT0VGOkkvE70UYxknoK"
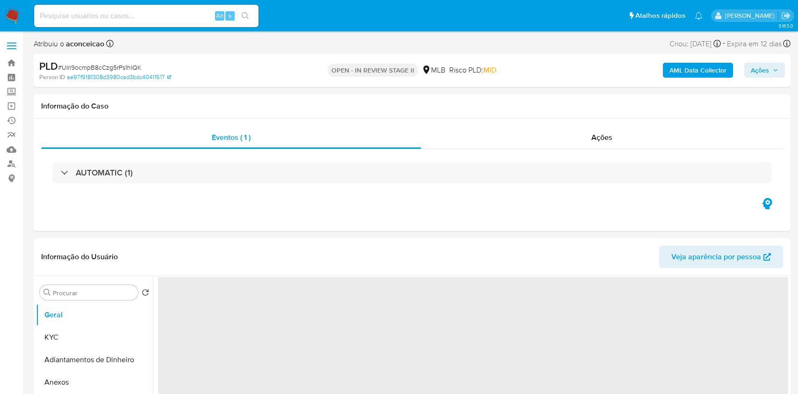
select select "10"
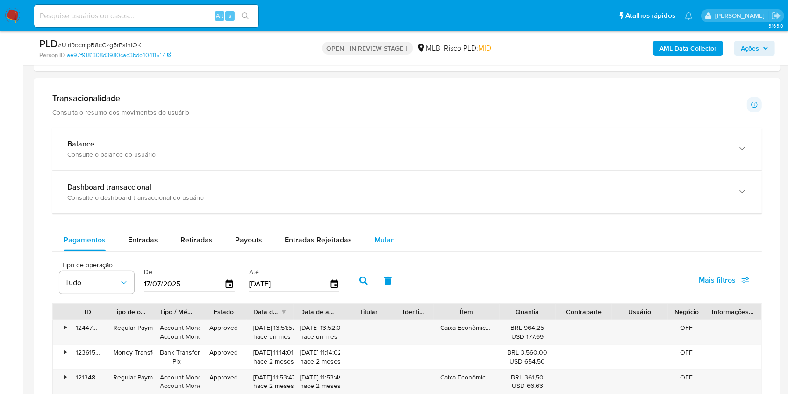
click at [384, 229] on div "Mulan" at bounding box center [384, 240] width 21 height 22
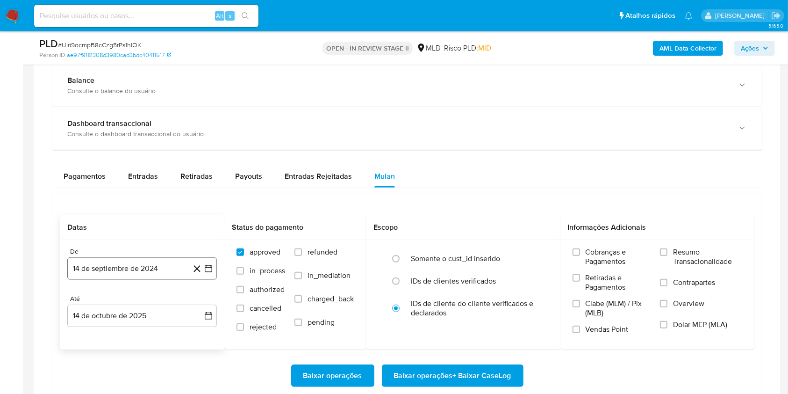
scroll to position [748, 0]
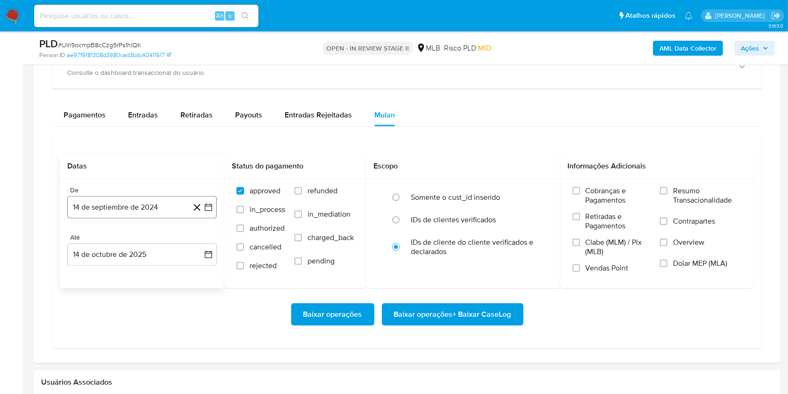
click at [160, 211] on button "14 de septiembre de 2024" at bounding box center [142, 207] width 150 height 22
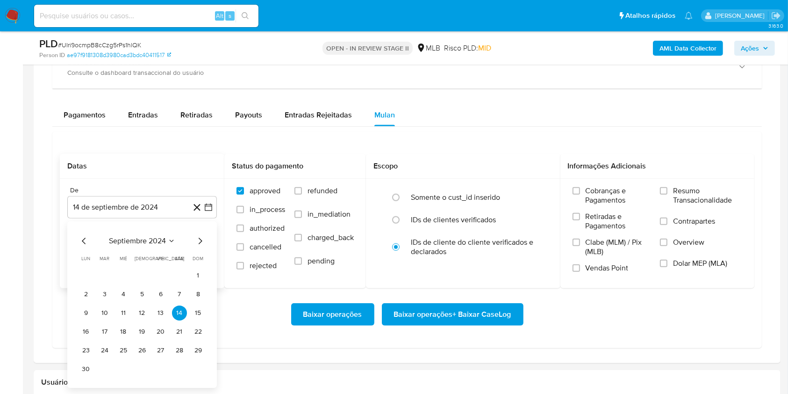
click at [167, 239] on button "septiembre 2024" at bounding box center [142, 240] width 66 height 9
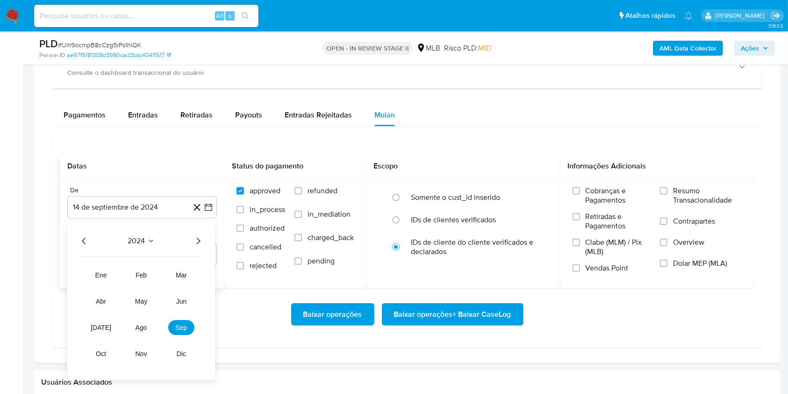
click at [198, 238] on icon "Año siguiente" at bounding box center [198, 240] width 11 height 11
click at [147, 323] on button "ago" at bounding box center [141, 327] width 26 height 15
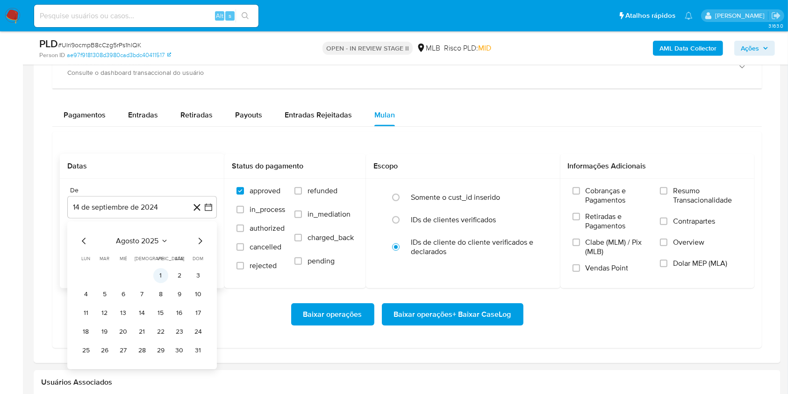
click at [164, 277] on button "1" at bounding box center [160, 275] width 15 height 15
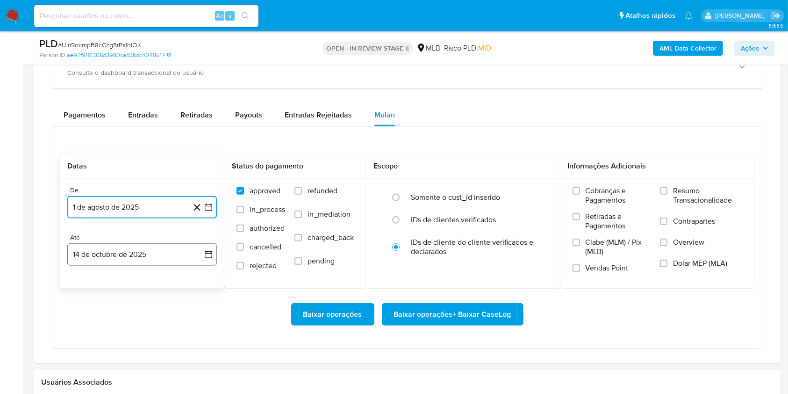
click at [161, 257] on button "14 de octubre de 2025" at bounding box center [142, 254] width 150 height 22
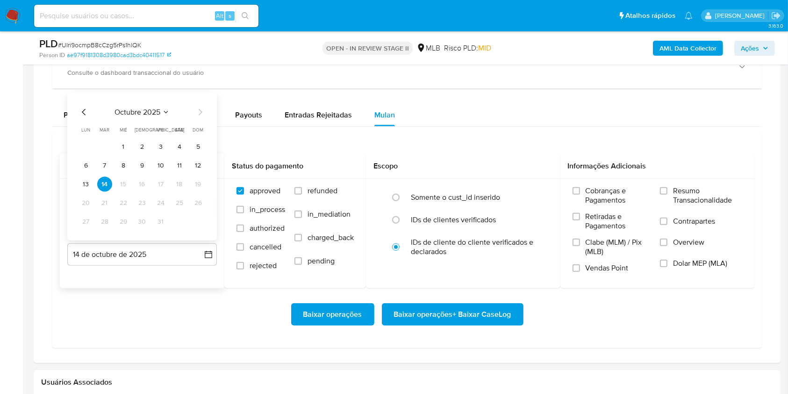
click at [187, 166] on tr "6 7 8 9 10 11 12" at bounding box center [142, 165] width 127 height 15
click at [181, 165] on button "11" at bounding box center [179, 165] width 15 height 15
click at [690, 184] on div "Cobranças e Pagamentos Retiradas e Pagamentos Clabe (MLM) / Pix (MLB) Vendas Po…" at bounding box center [657, 233] width 194 height 108
click at [686, 193] on span "Resumo Transacionalidade" at bounding box center [707, 195] width 69 height 19
click at [667, 193] on input "Resumo Transacionalidade" at bounding box center [663, 190] width 7 height 7
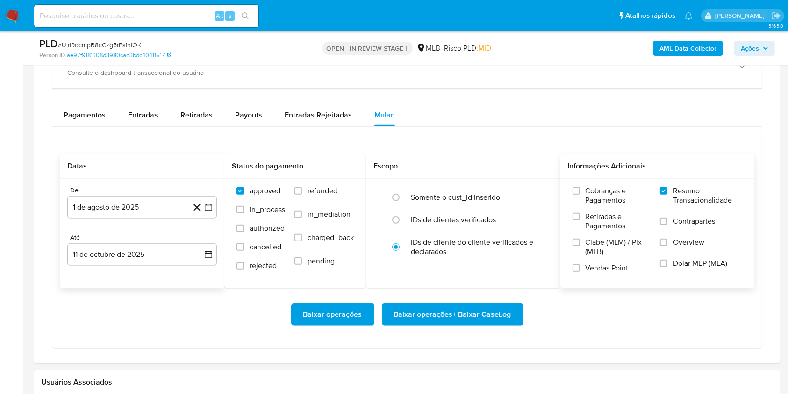
click at [472, 311] on span "Baixar operações + Baixar CaseLog" at bounding box center [452, 314] width 117 height 21
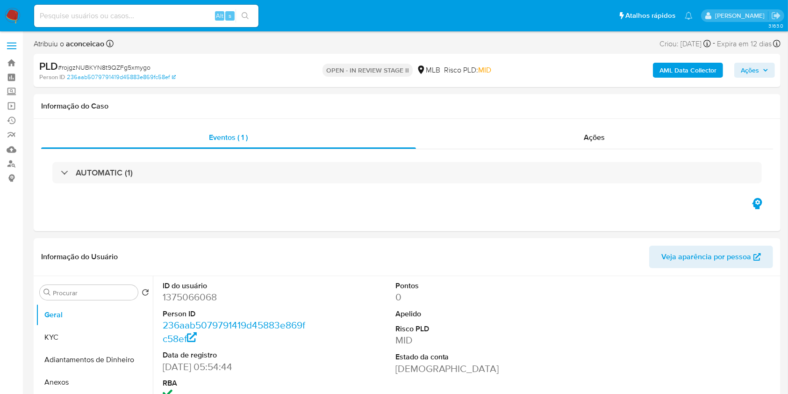
select select "10"
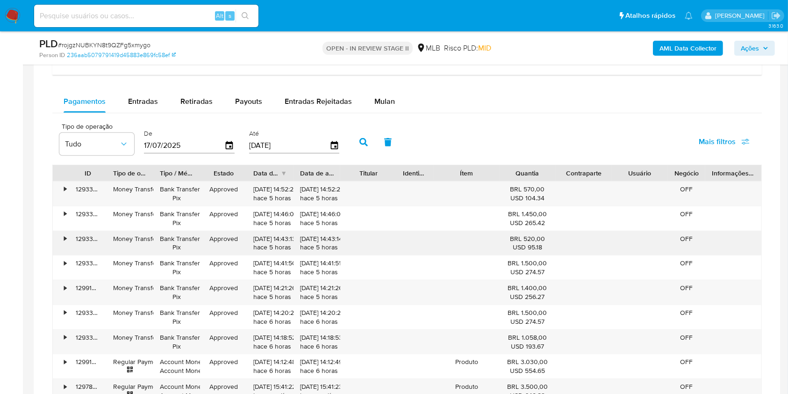
scroll to position [685, 0]
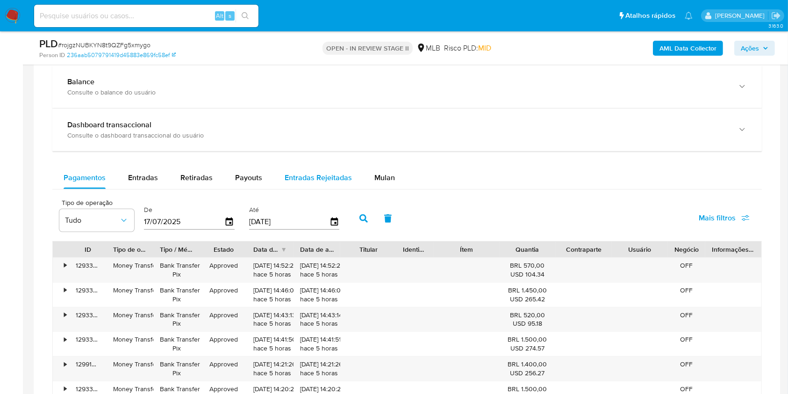
drag, startPoint x: 378, startPoint y: 174, endPoint x: 345, endPoint y: 186, distance: 35.1
click at [378, 174] on span "Mulan" at bounding box center [384, 177] width 21 height 11
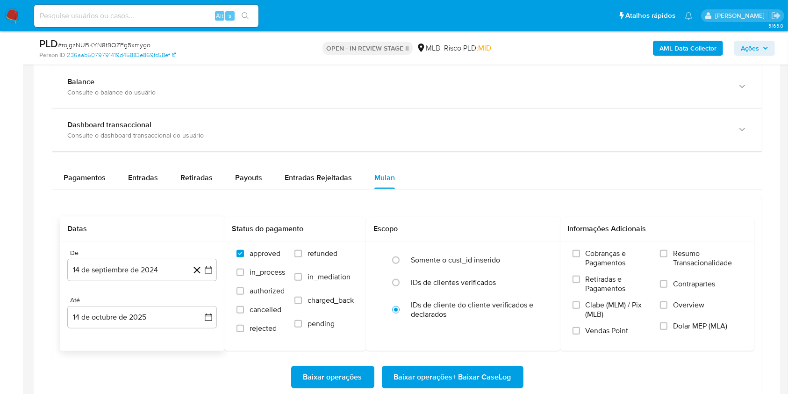
click at [136, 256] on div "De" at bounding box center [142, 253] width 150 height 8
click at [139, 260] on button "14 de septiembre de 2024" at bounding box center [142, 269] width 150 height 22
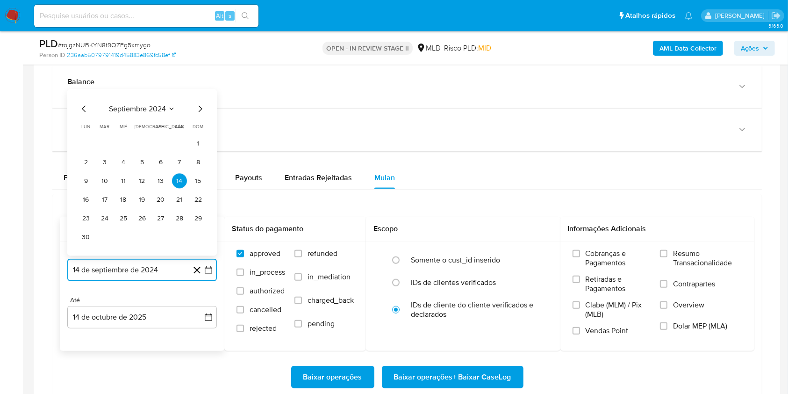
click at [158, 111] on span "septiembre 2024" at bounding box center [137, 108] width 57 height 9
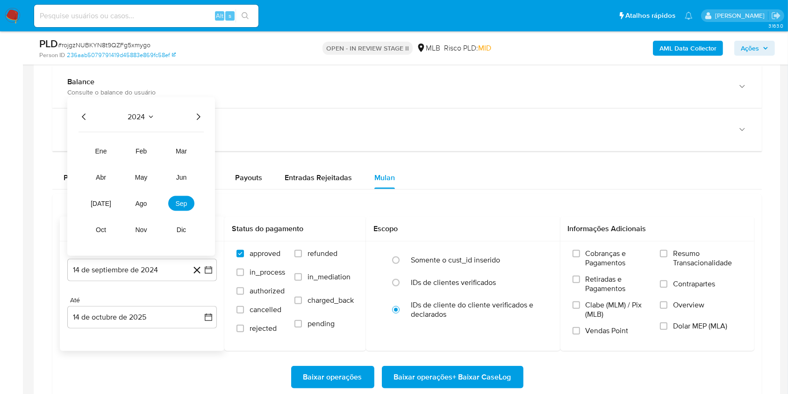
click at [199, 114] on icon "Año siguiente" at bounding box center [198, 116] width 11 height 11
click at [150, 200] on button "ago" at bounding box center [141, 203] width 26 height 15
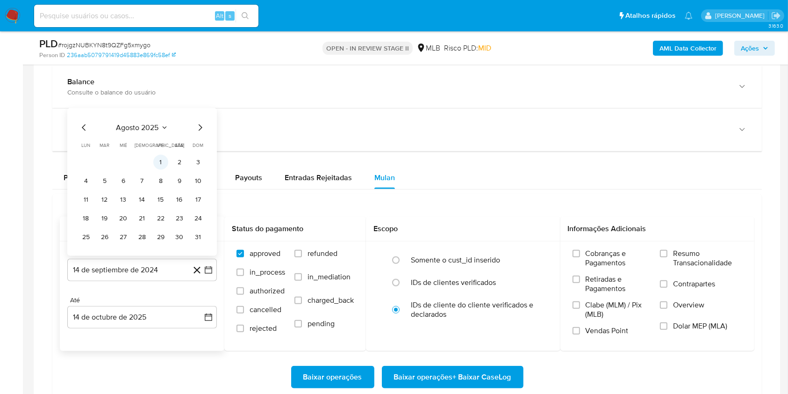
click at [158, 159] on button "1" at bounding box center [160, 162] width 15 height 15
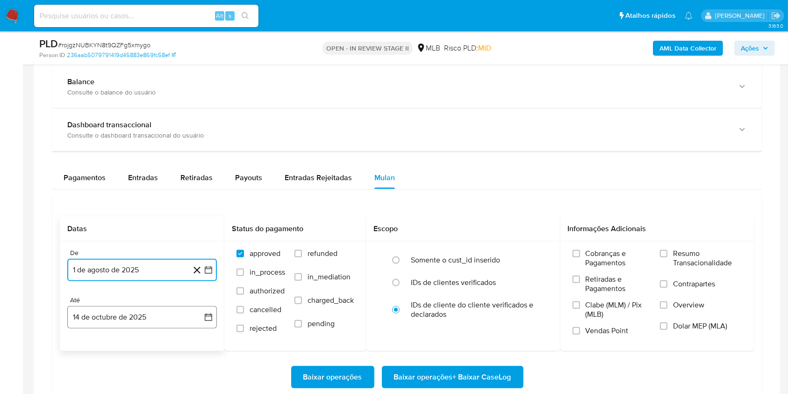
click at [148, 324] on button "14 de octubre de 2025" at bounding box center [142, 317] width 150 height 22
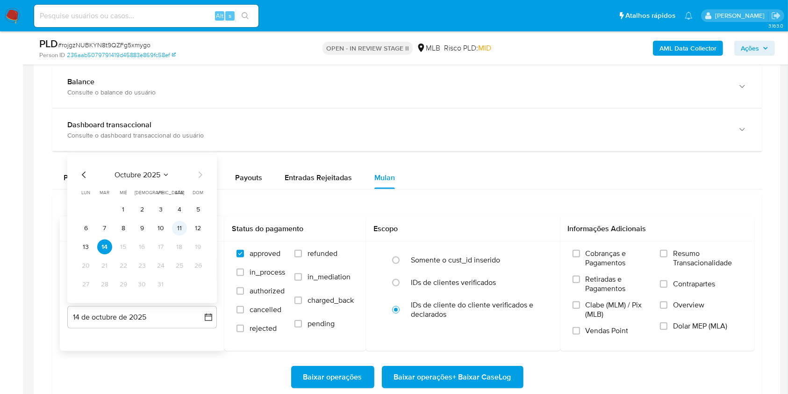
click at [179, 228] on button "11" at bounding box center [179, 228] width 15 height 15
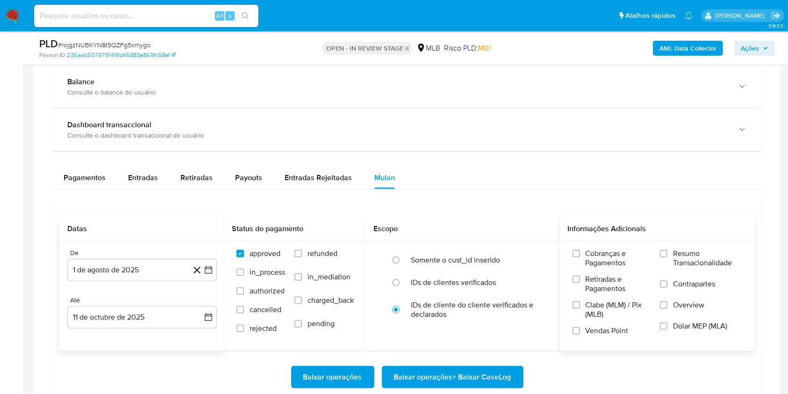
click at [691, 252] on span "Resumo Transacionalidade" at bounding box center [707, 258] width 69 height 19
click at [667, 252] on input "Resumo Transacionalidade" at bounding box center [663, 253] width 7 height 7
click at [445, 374] on span "Baixar operações + Baixar CaseLog" at bounding box center [452, 376] width 117 height 21
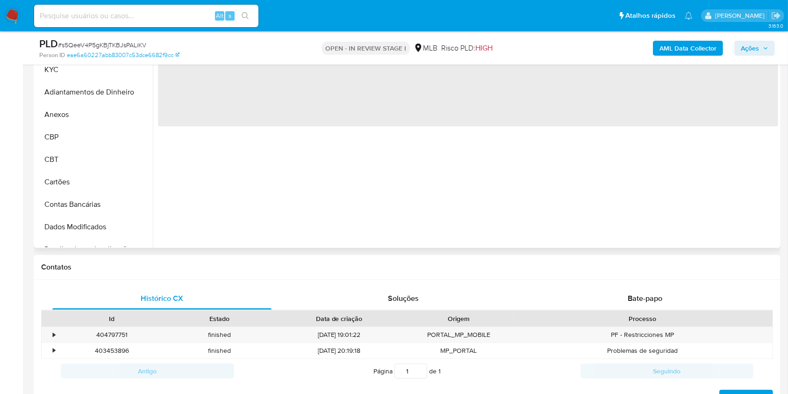
select select "10"
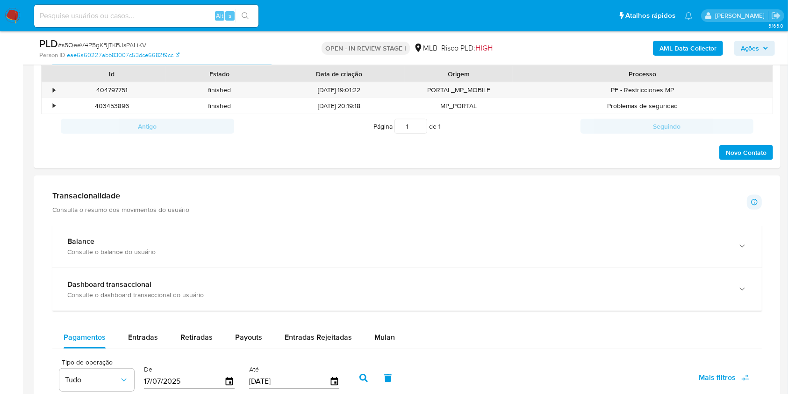
scroll to position [623, 0]
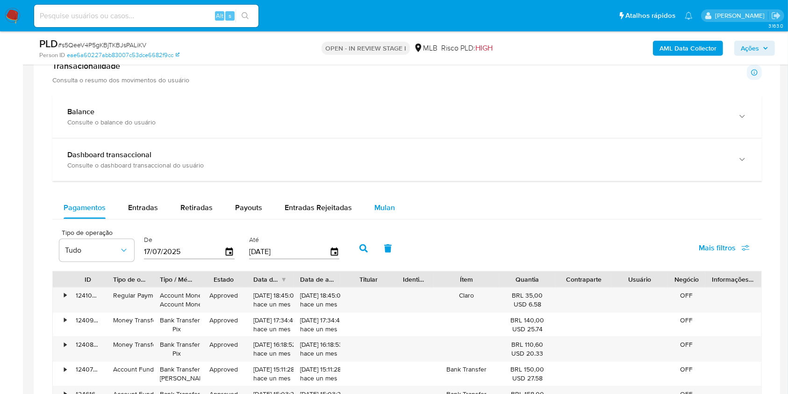
drag, startPoint x: 381, startPoint y: 204, endPoint x: 363, endPoint y: 211, distance: 20.1
click at [381, 205] on span "Mulan" at bounding box center [384, 207] width 21 height 11
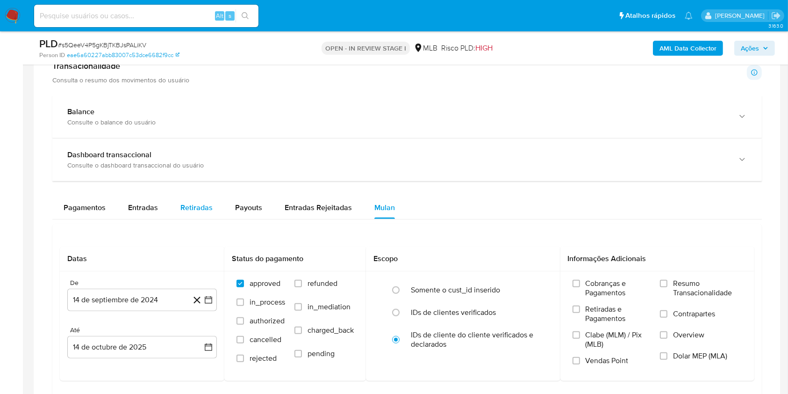
scroll to position [685, 0]
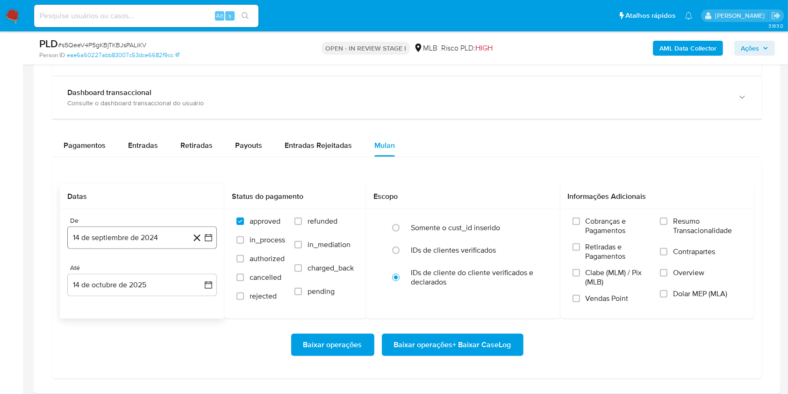
drag, startPoint x: 146, startPoint y: 239, endPoint x: 154, endPoint y: 240, distance: 8.0
click at [146, 240] on button "14 de septiembre de 2024" at bounding box center [142, 237] width 150 height 22
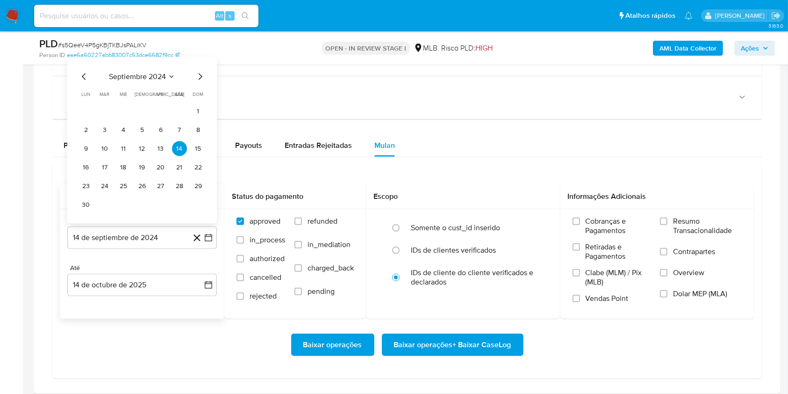
click at [155, 77] on span "septiembre 2024" at bounding box center [137, 76] width 57 height 9
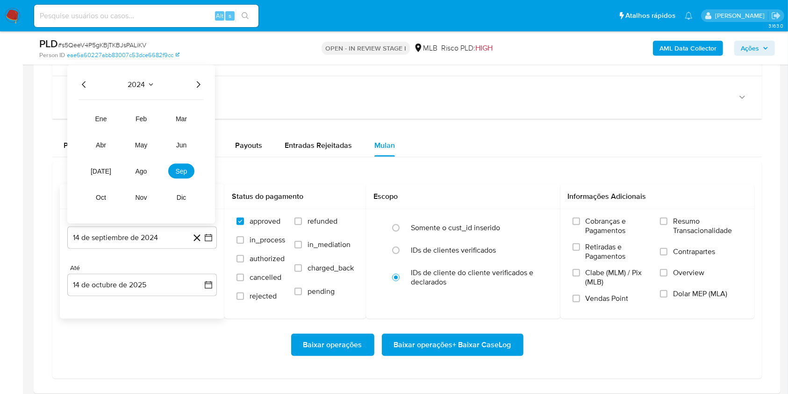
drag, startPoint x: 193, startPoint y: 82, endPoint x: 195, endPoint y: 88, distance: 6.4
click at [193, 83] on icon "Año siguiente" at bounding box center [198, 84] width 11 height 11
click at [146, 164] on button "ago" at bounding box center [141, 171] width 26 height 15
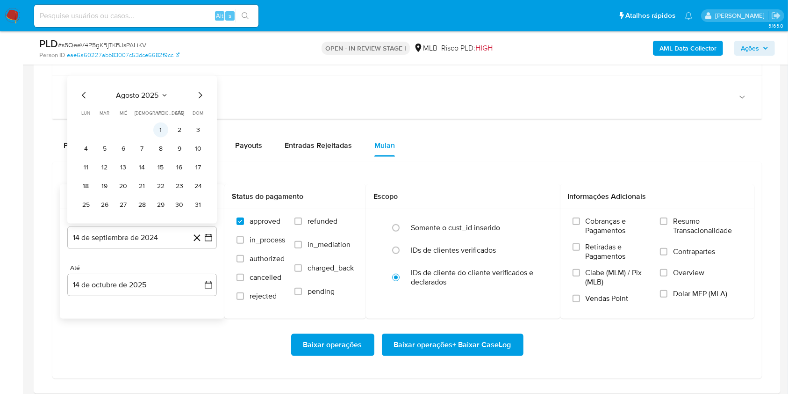
click at [162, 129] on button "1" at bounding box center [160, 129] width 15 height 15
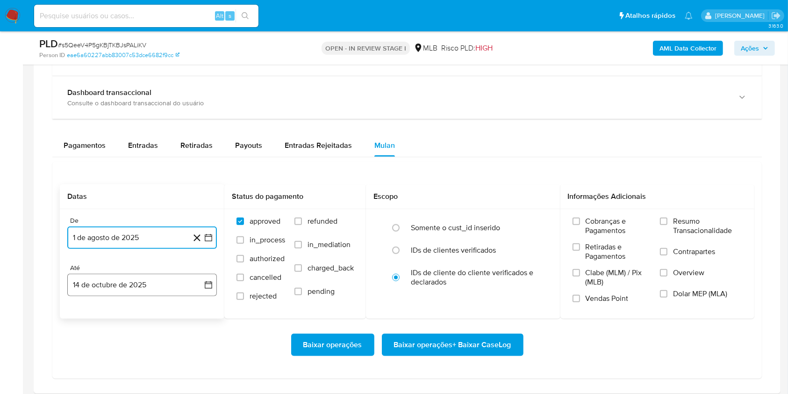
click at [150, 281] on button "14 de octubre de 2025" at bounding box center [142, 284] width 150 height 22
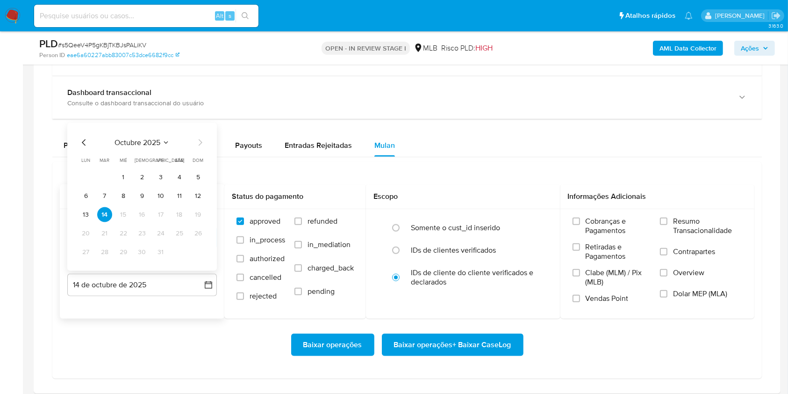
drag, startPoint x: 175, startPoint y: 193, endPoint x: 202, endPoint y: 204, distance: 29.5
click at [175, 193] on button "11" at bounding box center [179, 195] width 15 height 15
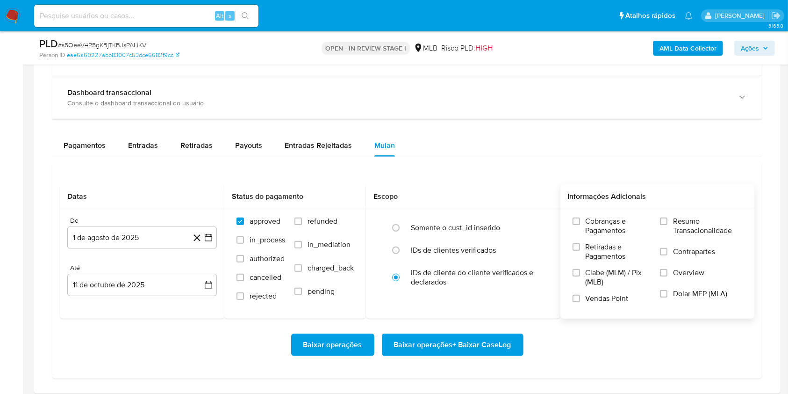
click at [674, 216] on span "Resumo Transacionalidade" at bounding box center [707, 225] width 69 height 19
click at [667, 217] on input "Resumo Transacionalidade" at bounding box center [663, 220] width 7 height 7
click at [461, 350] on span "Baixar operações + Baixar CaseLog" at bounding box center [452, 344] width 117 height 21
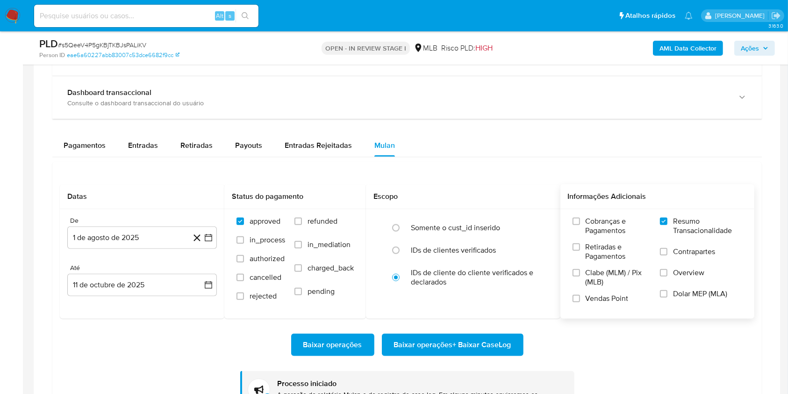
click at [128, 44] on span "# s5QeeV4P5gKBjTKBJsPALiKV" at bounding box center [102, 44] width 88 height 9
copy span "s5QeeV4P5gKBjTKBJsPALiKV"
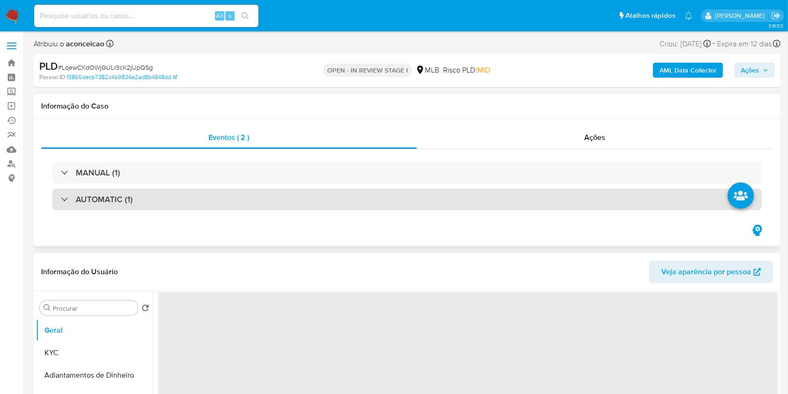
select select "10"
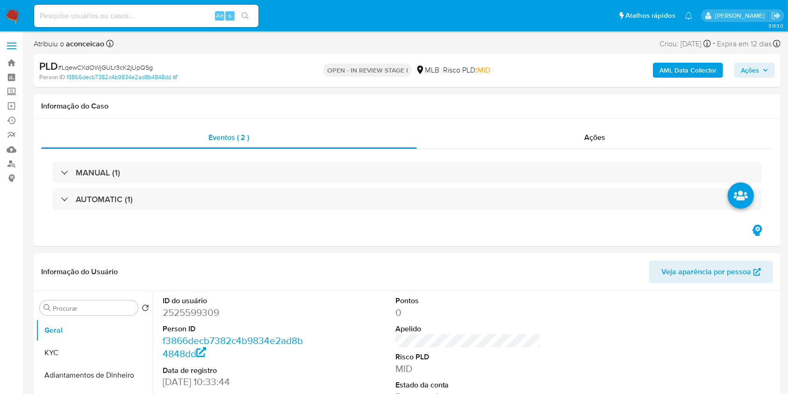
click at [142, 65] on span "# LqewCXdOWjGULr3cK2jUpQSg" at bounding box center [105, 67] width 95 height 9
copy span "LqewCXdOWjGULr3cK2jUpQSg"
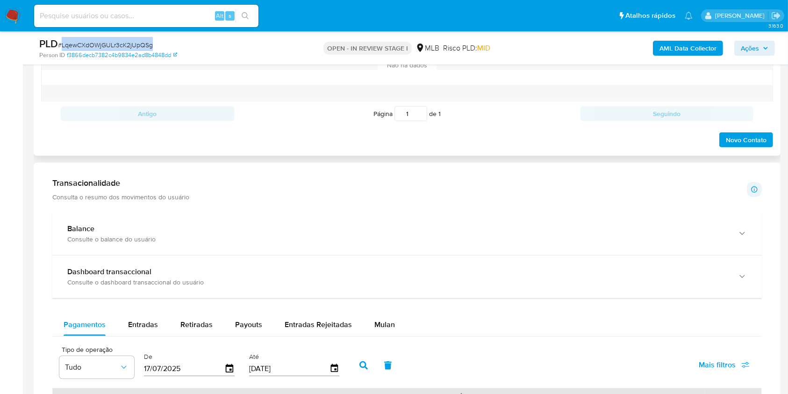
scroll to position [685, 0]
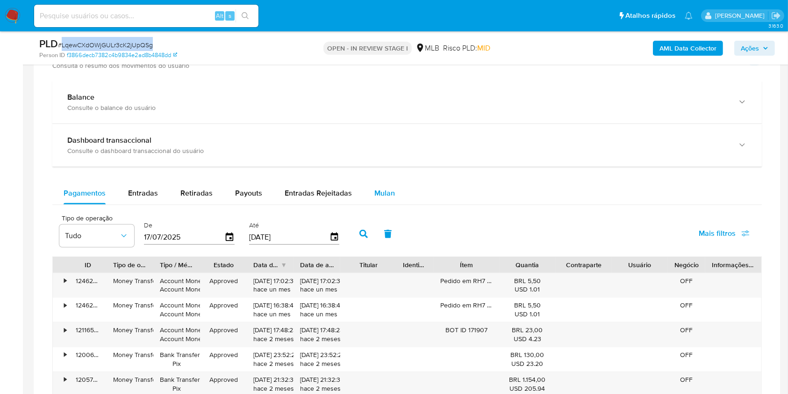
click at [385, 193] on span "Mulan" at bounding box center [384, 192] width 21 height 11
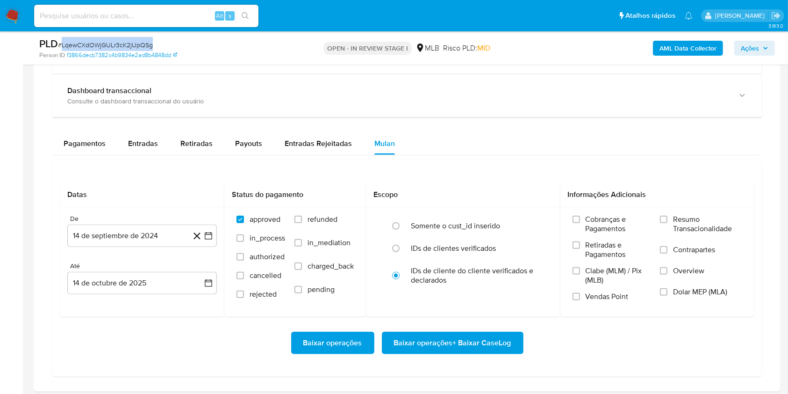
scroll to position [810, 0]
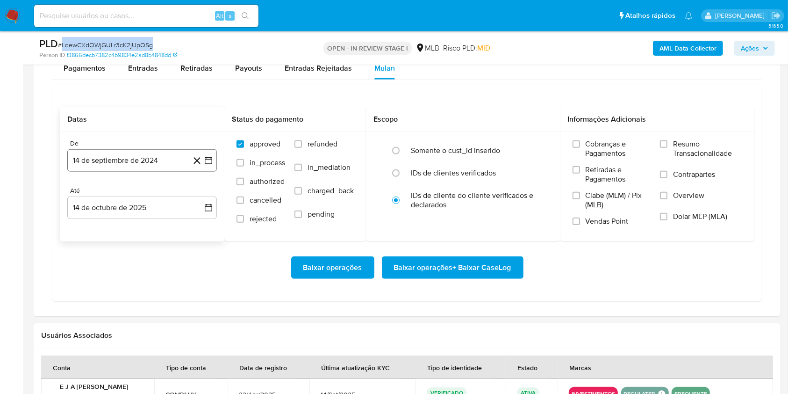
click at [165, 156] on button "14 de septiembre de 2024" at bounding box center [142, 160] width 150 height 22
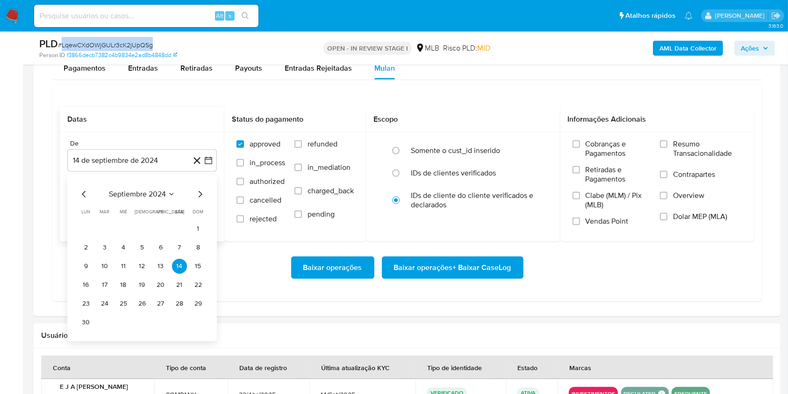
click at [170, 189] on button "septiembre 2024" at bounding box center [142, 193] width 66 height 9
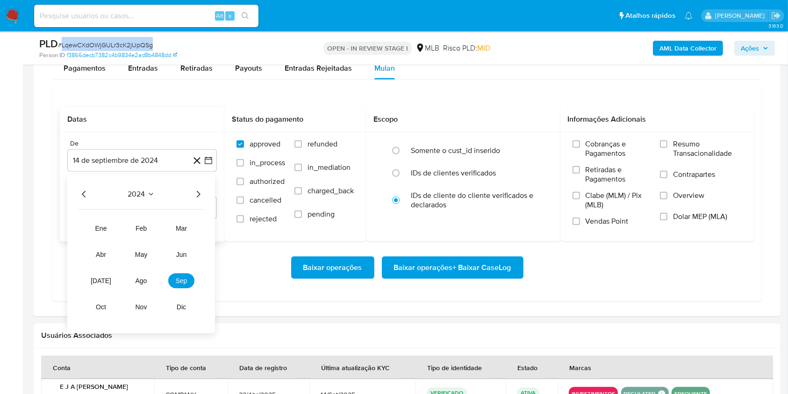
click at [199, 191] on icon "Año siguiente" at bounding box center [198, 193] width 11 height 11
click at [145, 277] on span "ago" at bounding box center [142, 280] width 12 height 7
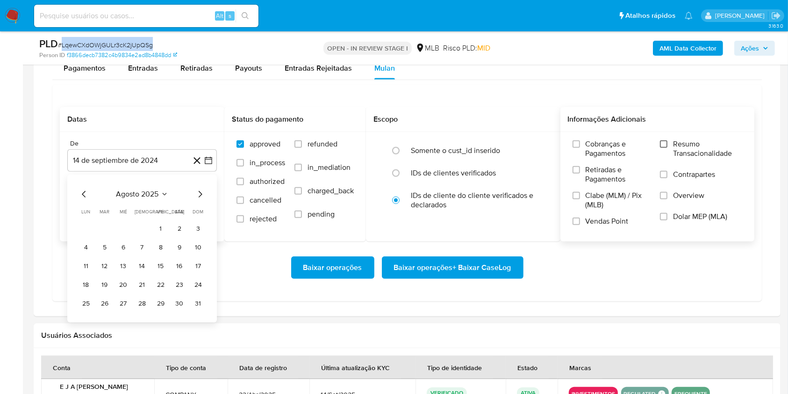
click at [667, 140] on input "Resumo Transacionalidade" at bounding box center [663, 143] width 7 height 7
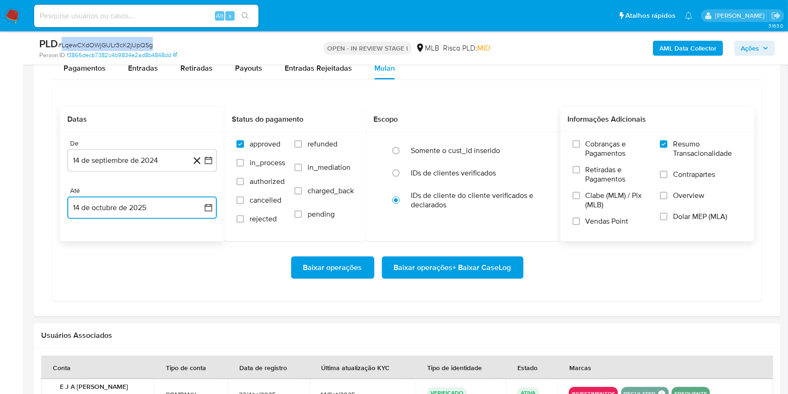
click at [147, 205] on button "14 de octubre de 2025" at bounding box center [142, 207] width 150 height 22
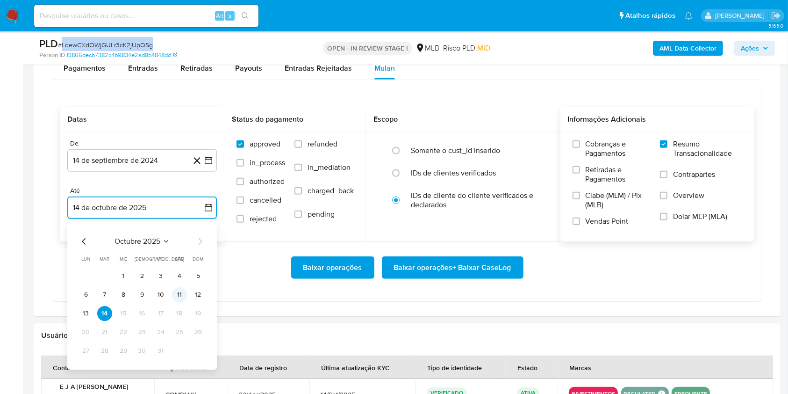
click at [183, 287] on button "11" at bounding box center [179, 294] width 15 height 15
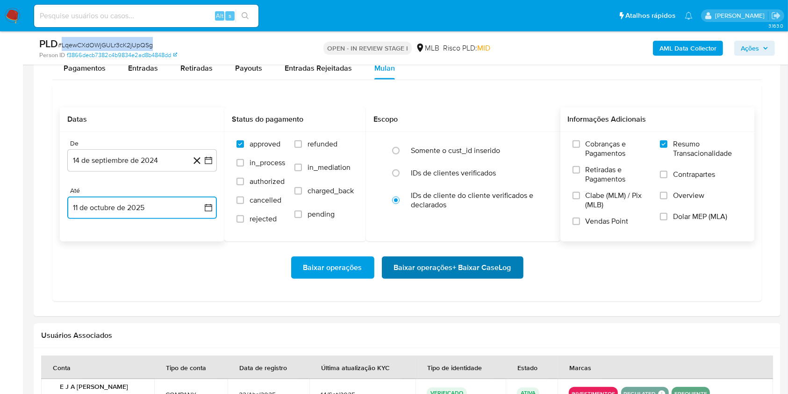
click at [433, 266] on span "Baixar operações + Baixar CaseLog" at bounding box center [452, 267] width 117 height 21
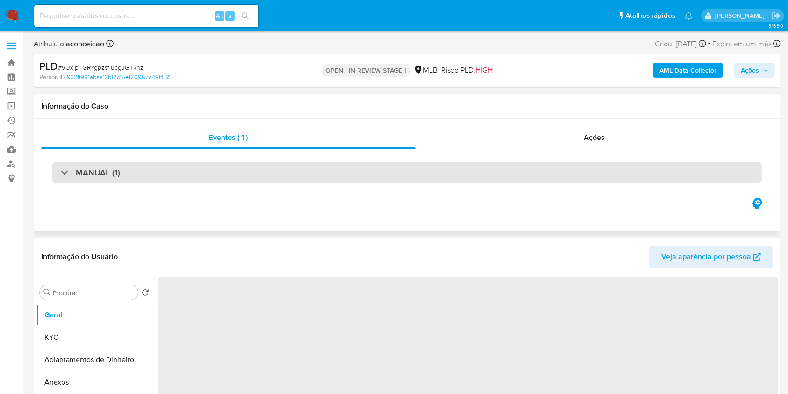
select select "10"
